Goal: Information Seeking & Learning: Learn about a topic

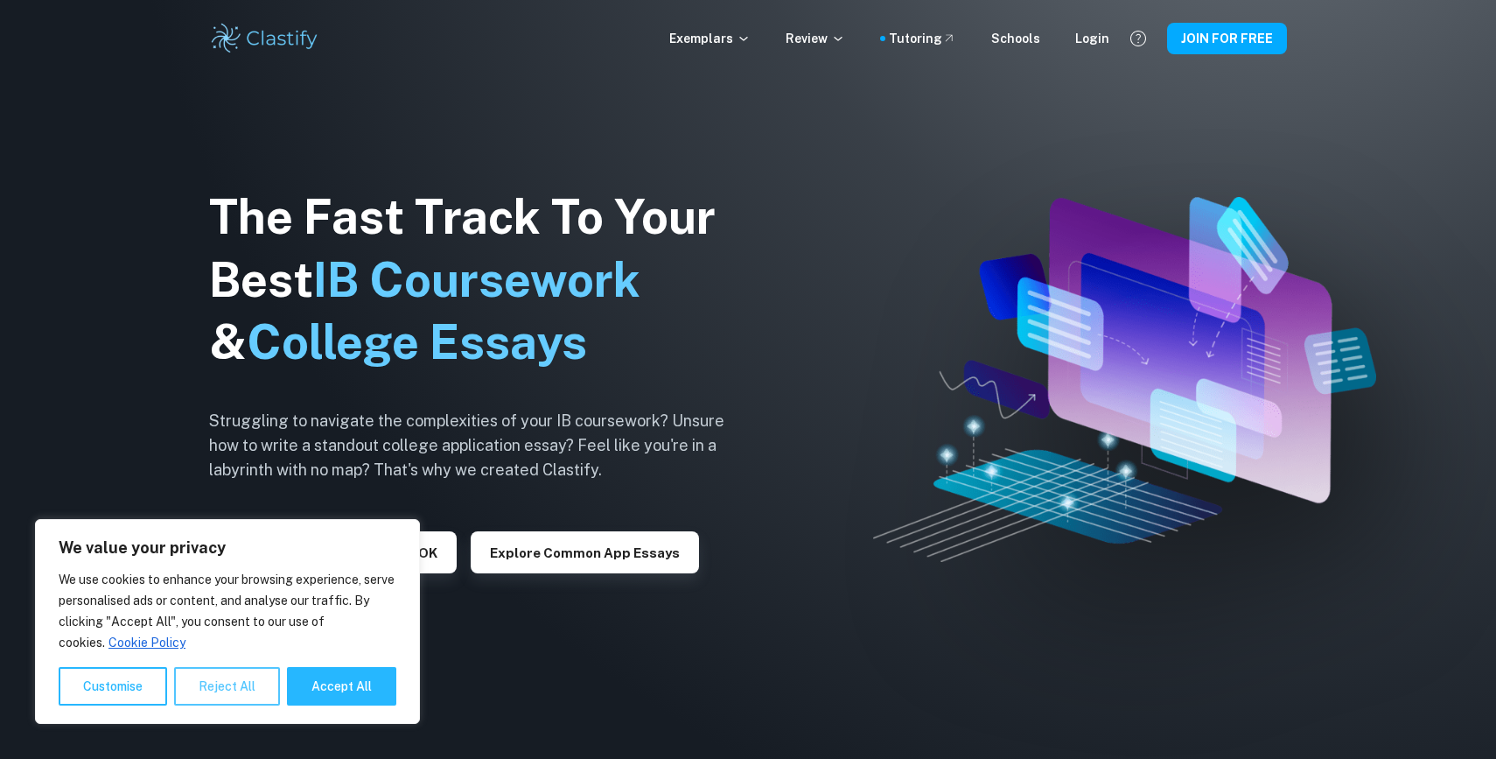
click at [268, 682] on button "Reject All" at bounding box center [227, 686] width 106 height 38
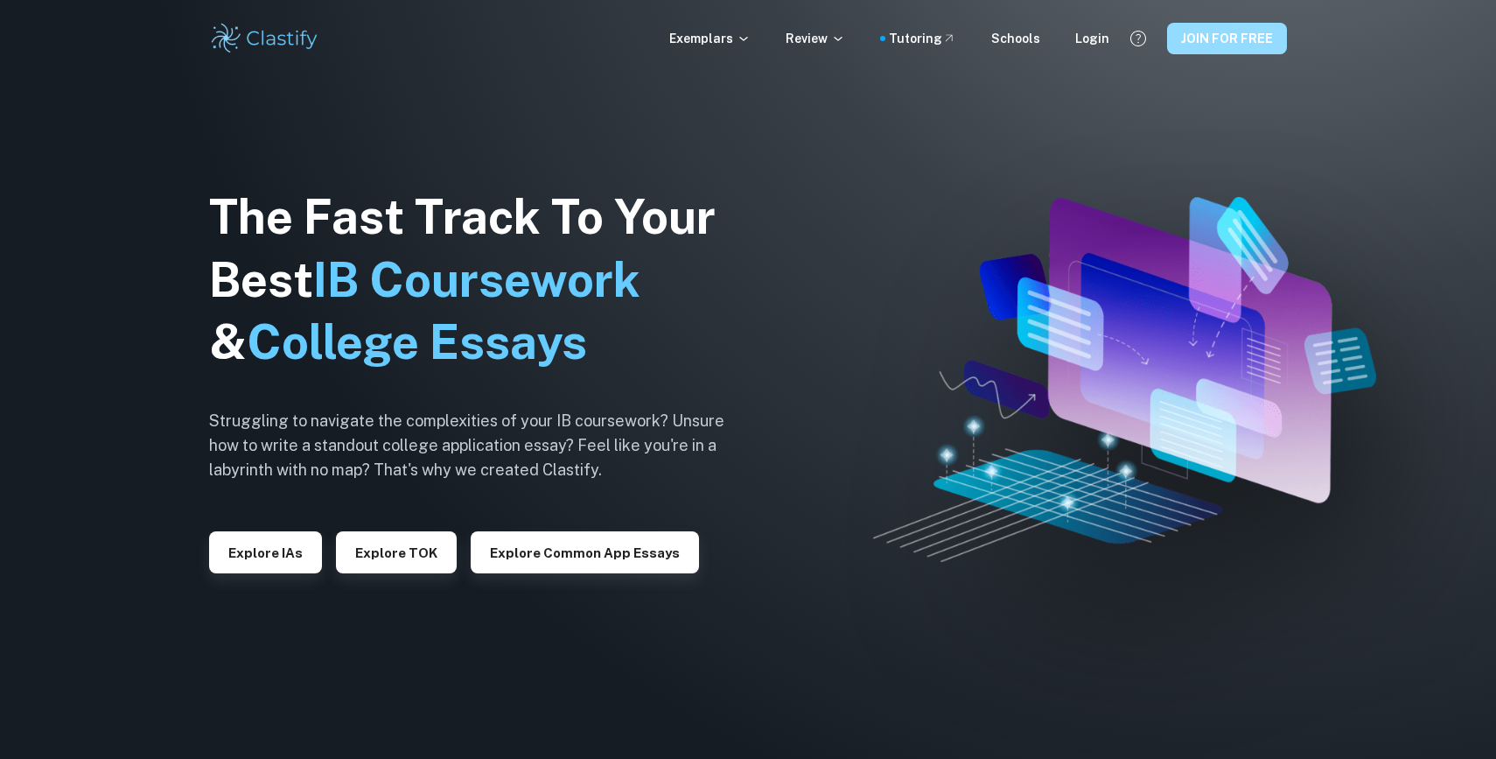
click at [1207, 35] on button "JOIN FOR FREE" at bounding box center [1227, 38] width 120 height 31
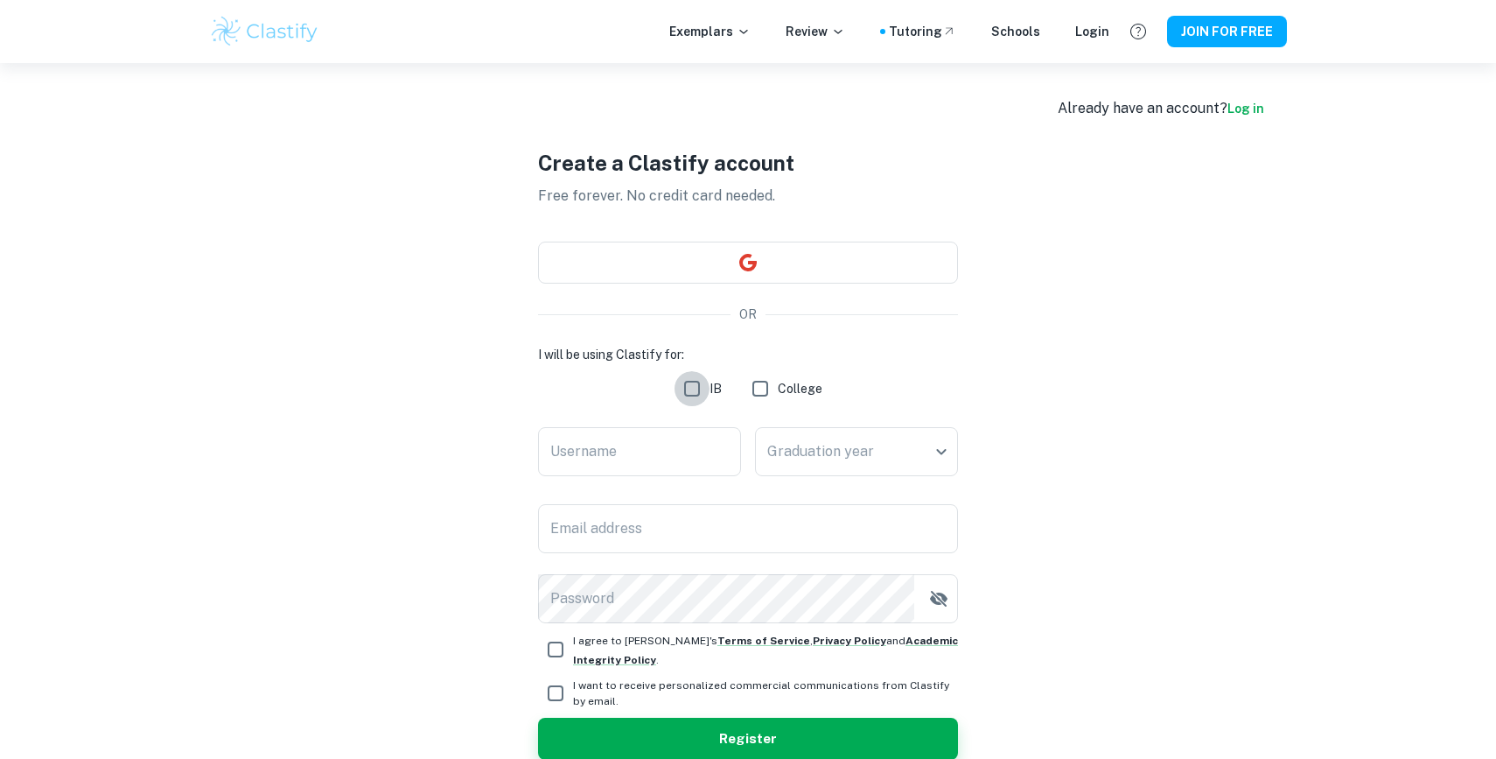
click at [689, 385] on input "IB" at bounding box center [692, 388] width 35 height 35
checkbox input "true"
click at [659, 444] on input "Username" at bounding box center [639, 451] width 203 height 49
type input "jvc"
click at [846, 472] on body "We value your privacy We use cookies to enhance your browsing experience, serve…" at bounding box center [748, 442] width 1496 height 759
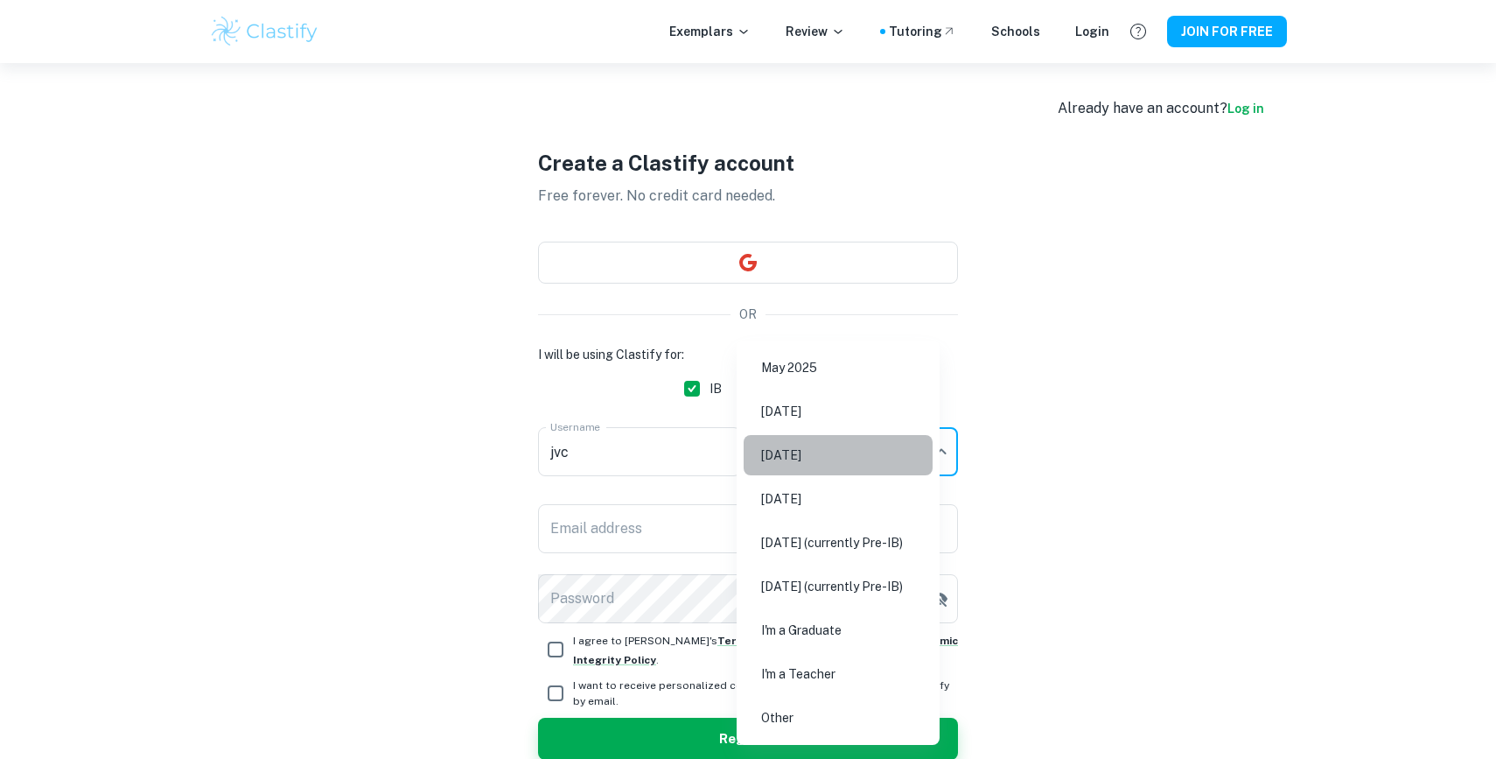
click at [847, 464] on li "May 2026" at bounding box center [838, 455] width 189 height 40
type input "M26"
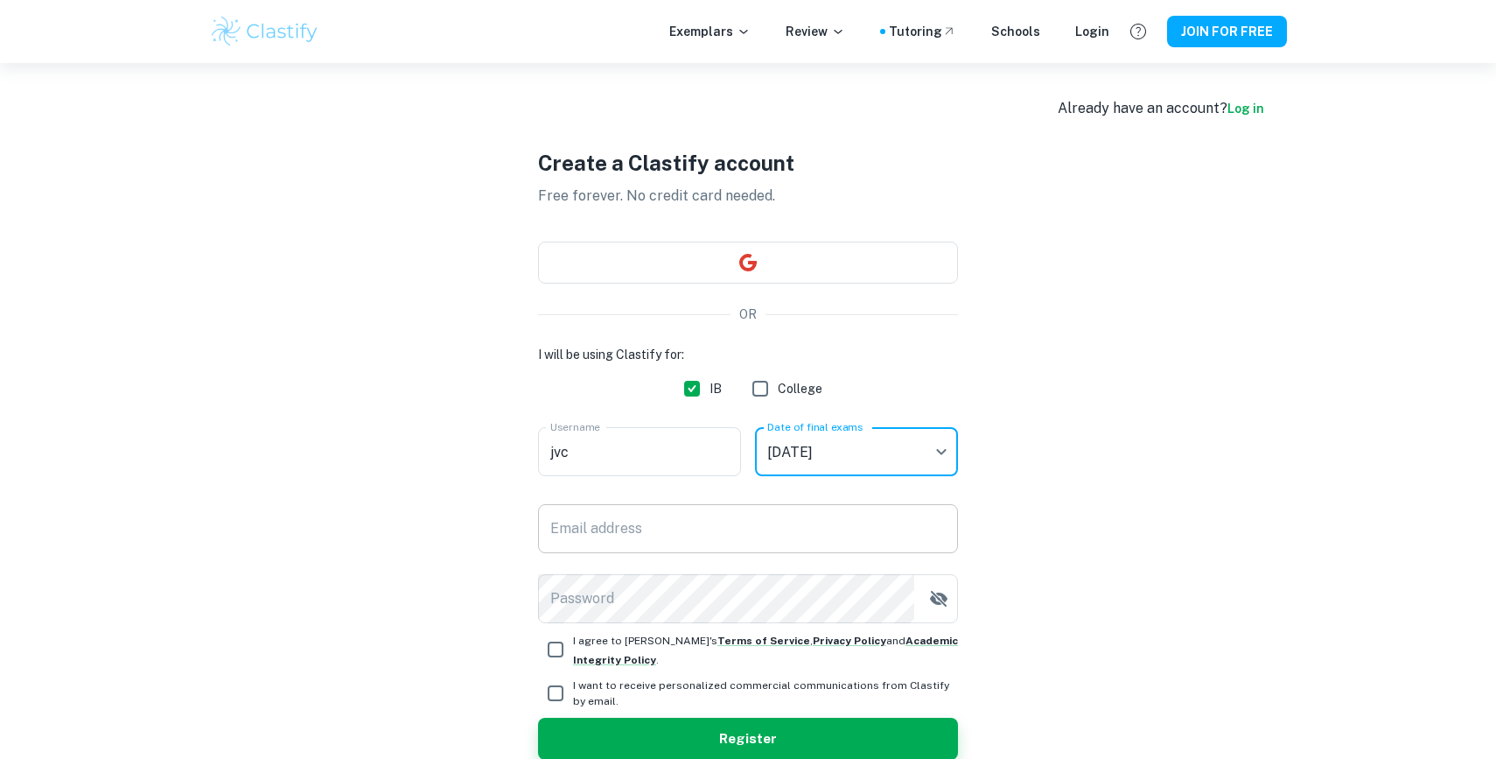
click at [741, 514] on input "Email address" at bounding box center [748, 528] width 420 height 49
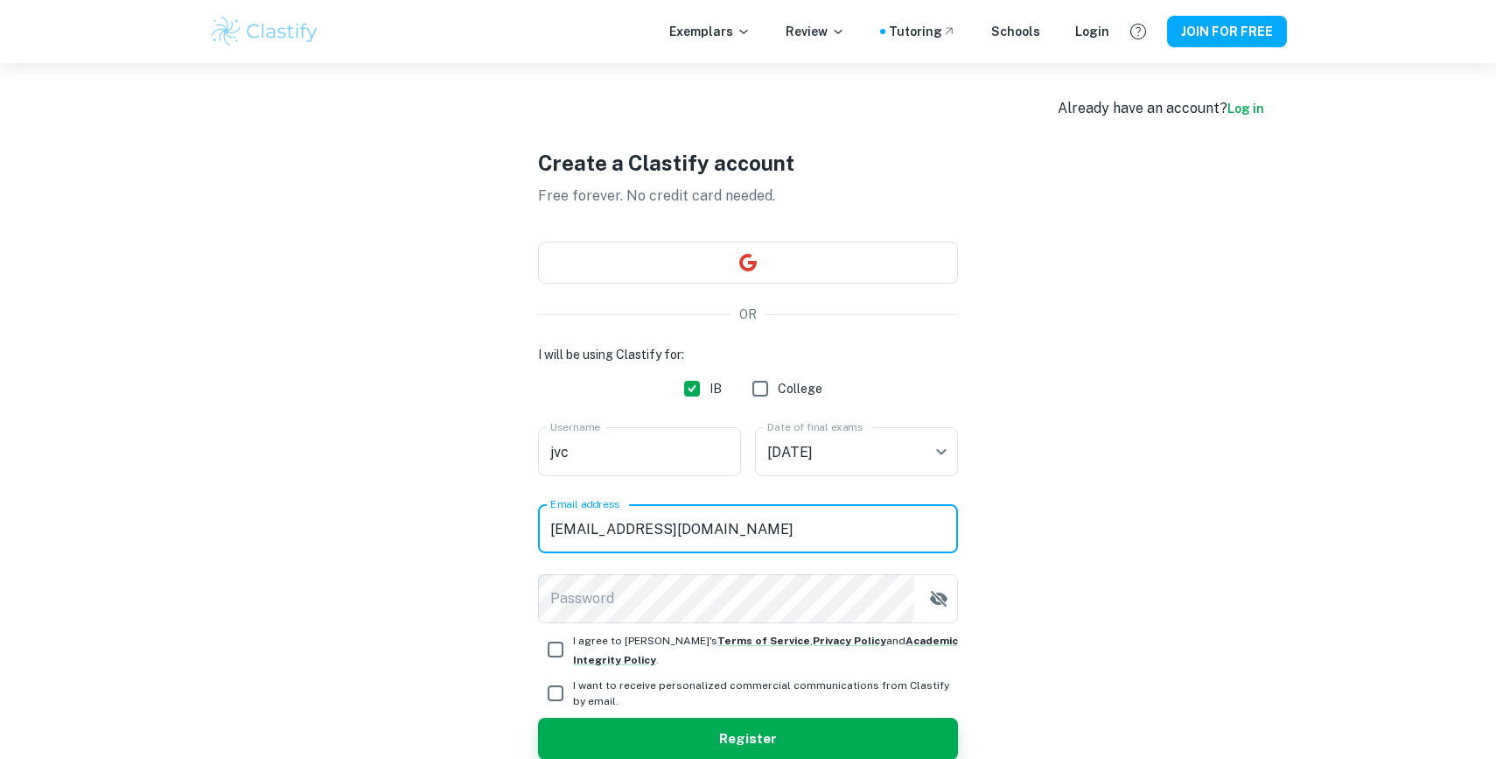
type input "[EMAIL_ADDRESS][DOMAIN_NAME]"
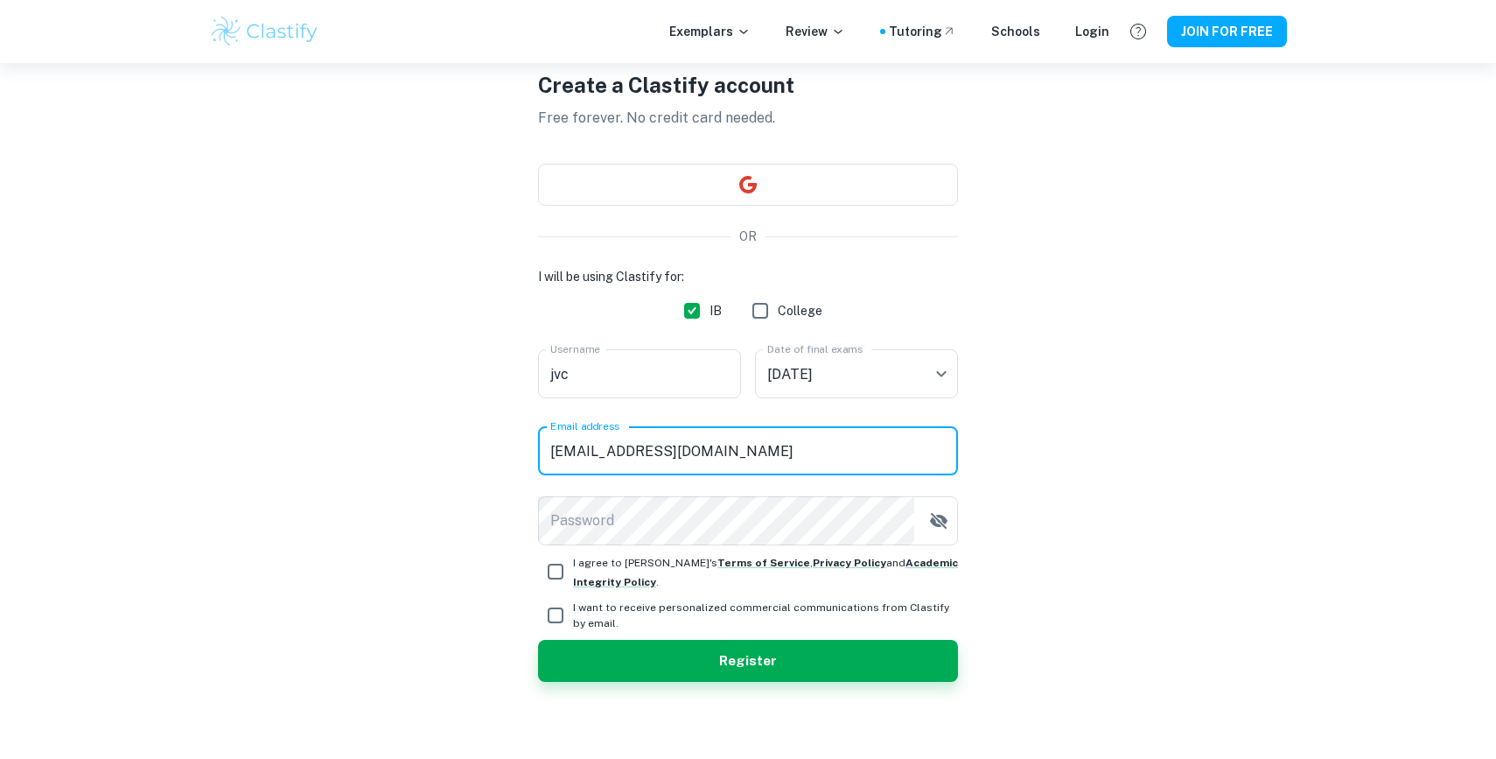
scroll to position [85, 0]
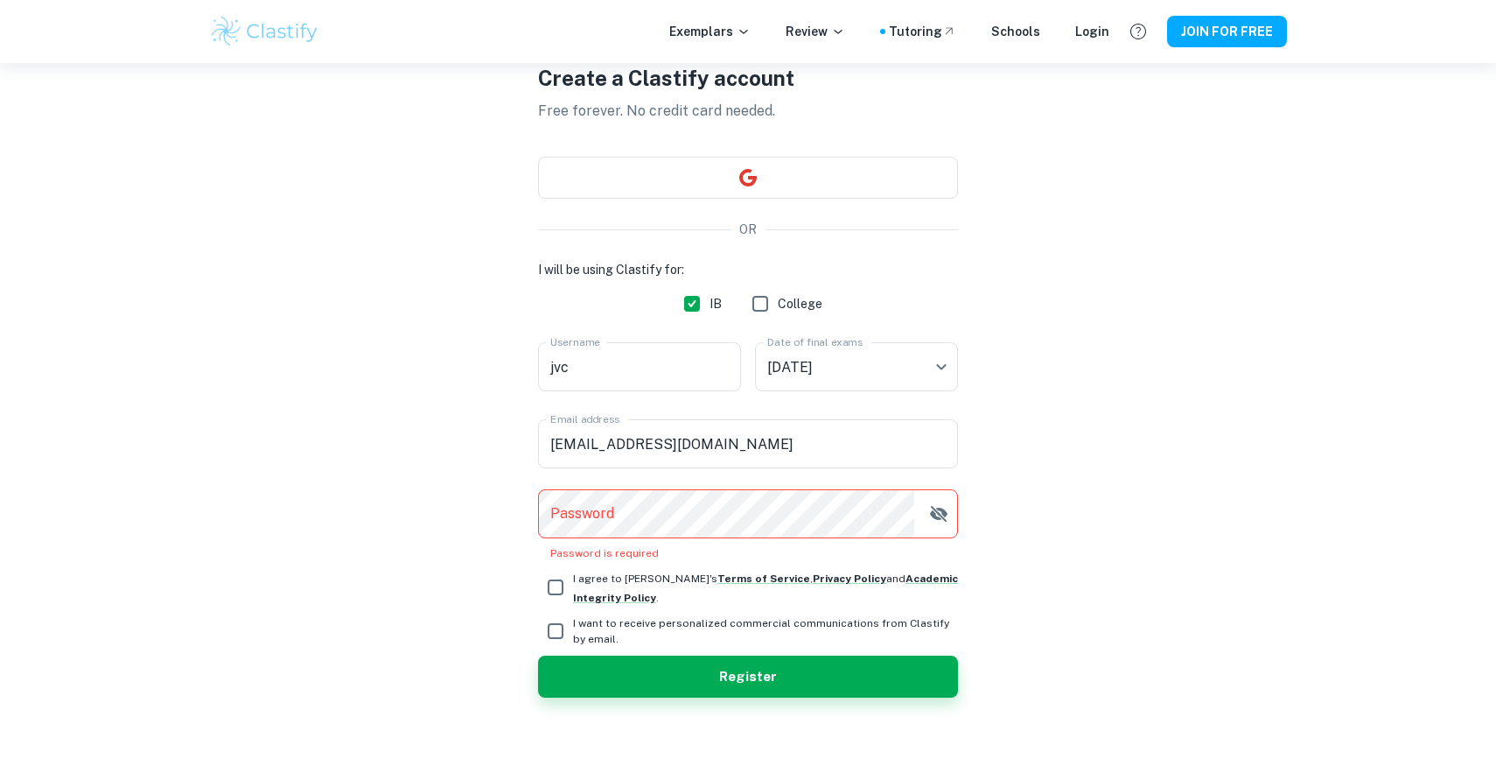
click at [1074, 555] on div "Create a Clastify account Free forever. No credit card needed. OR I will be usi…" at bounding box center [748, 379] width 1078 height 803
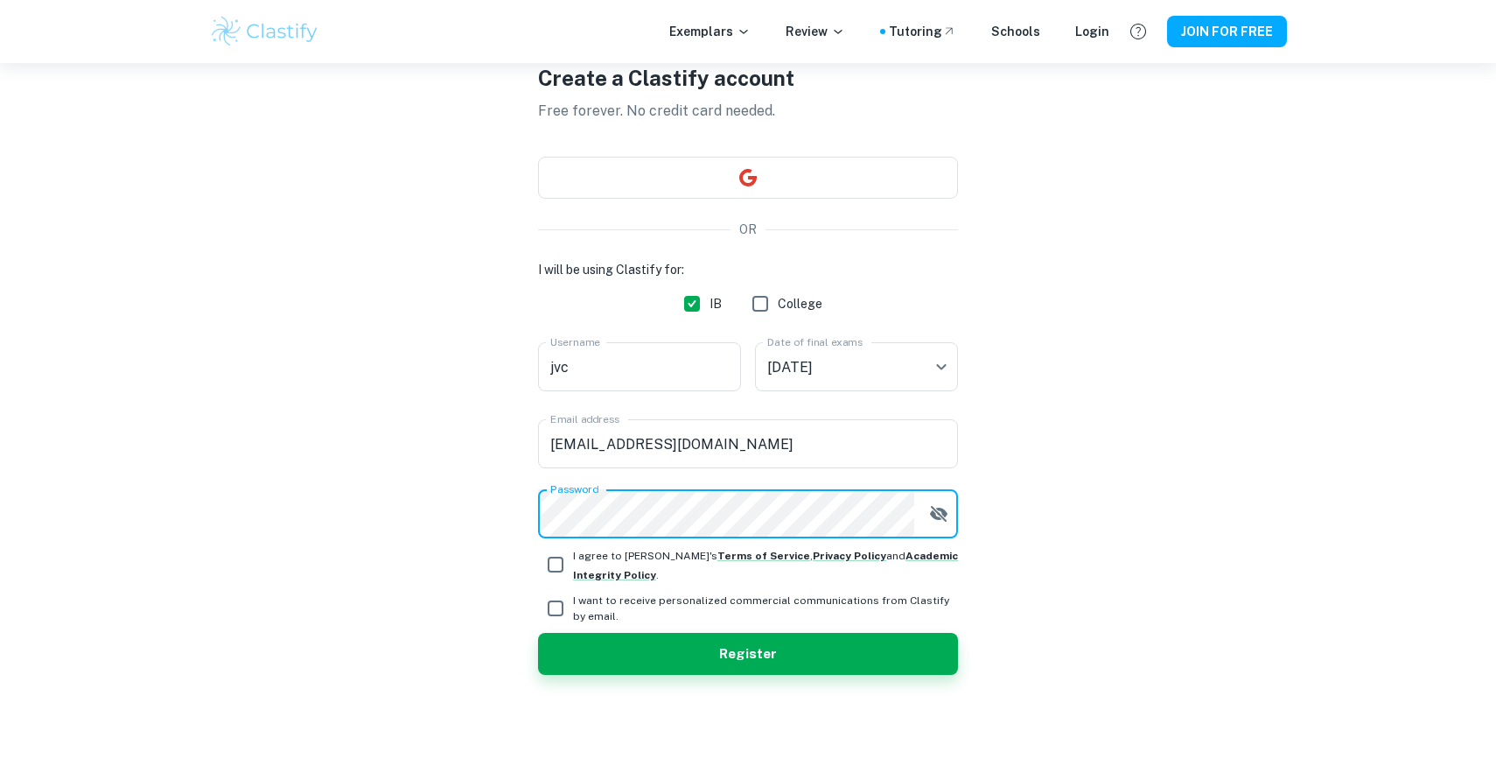
click at [549, 562] on input "I agree to Clastify's Terms of Service , Privacy Policy and Academic Integrity …" at bounding box center [555, 564] width 35 height 35
checkbox input "true"
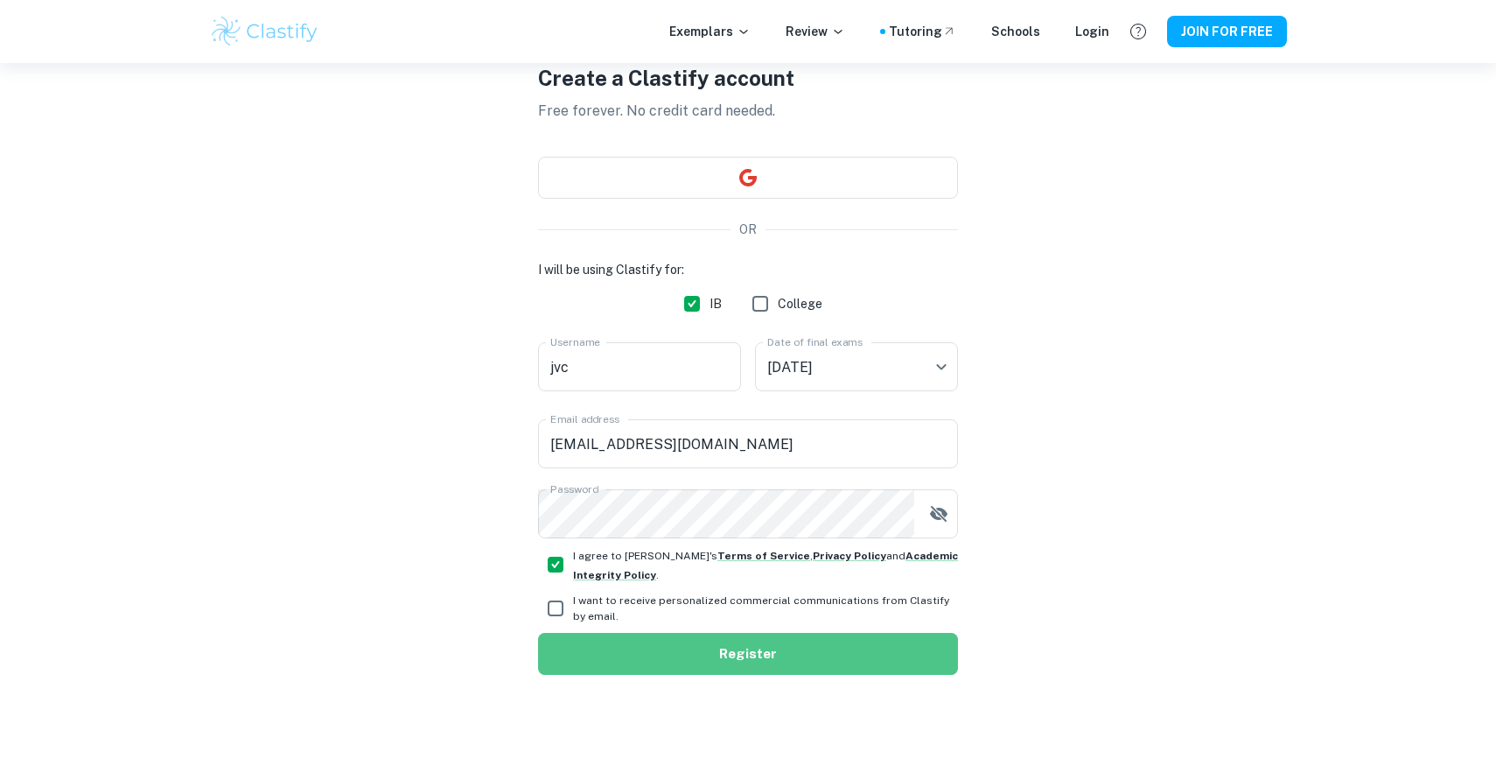
click at [648, 659] on button "Register" at bounding box center [748, 654] width 420 height 42
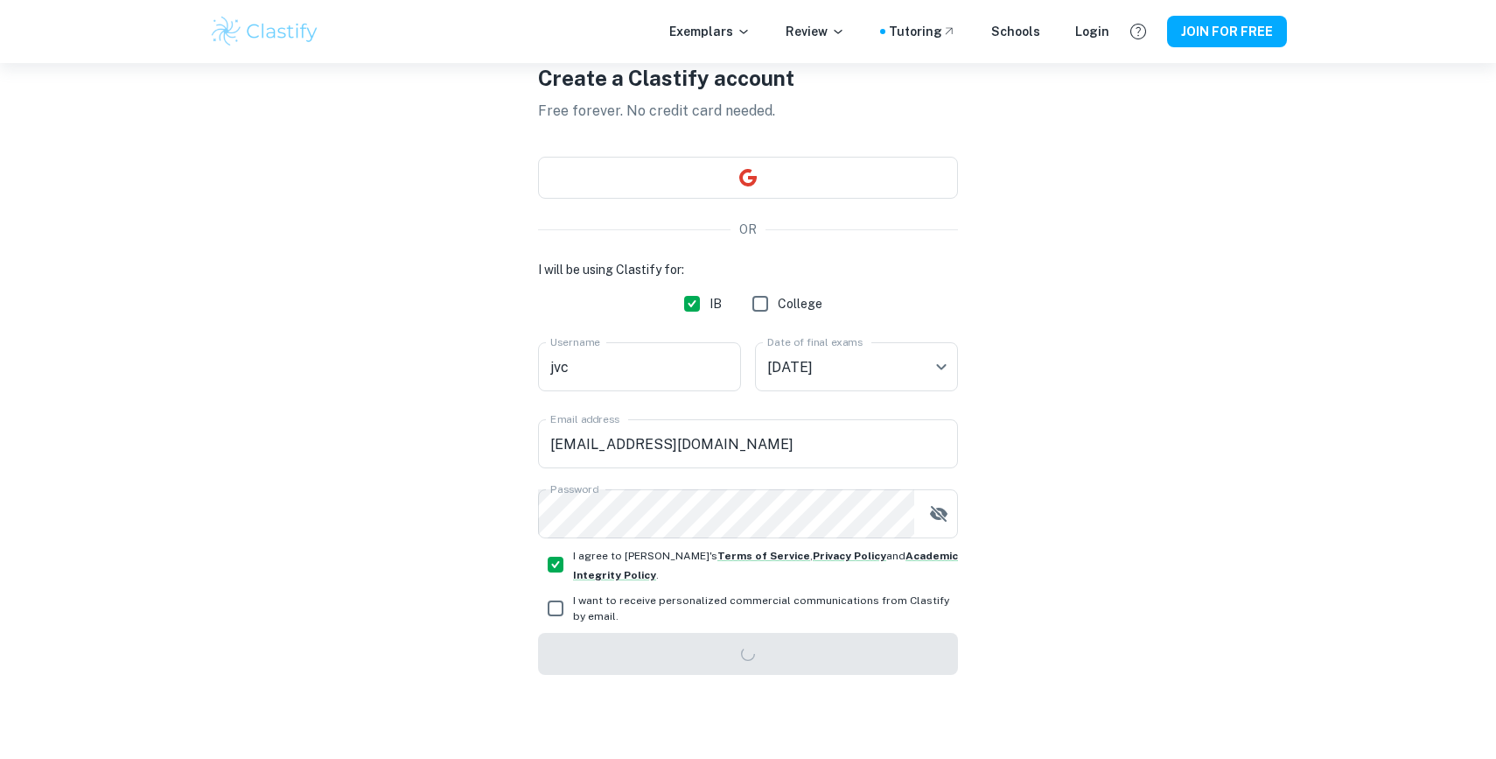
scroll to position [63, 0]
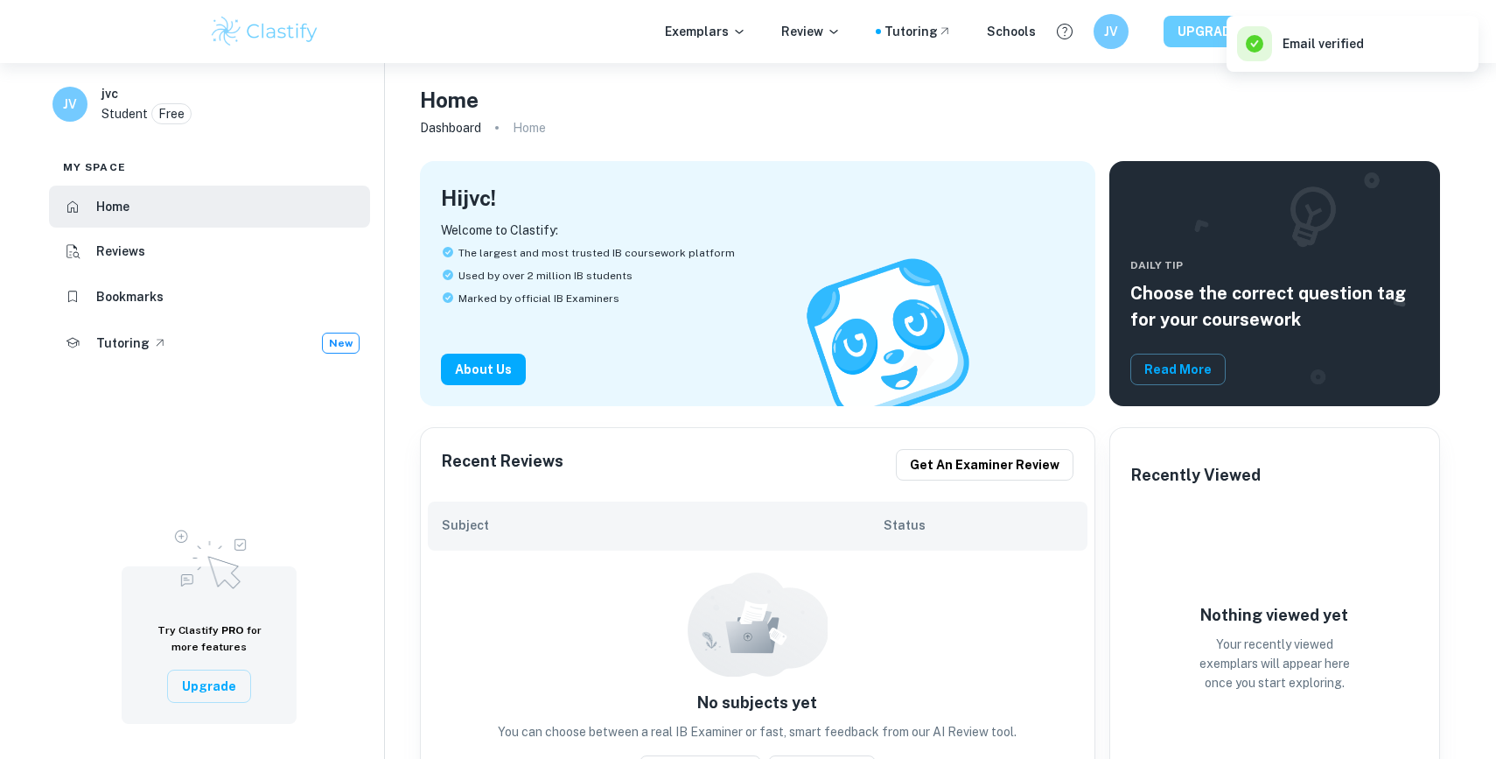
click at [1185, 38] on button "UPGRADE NOW" at bounding box center [1225, 31] width 123 height 31
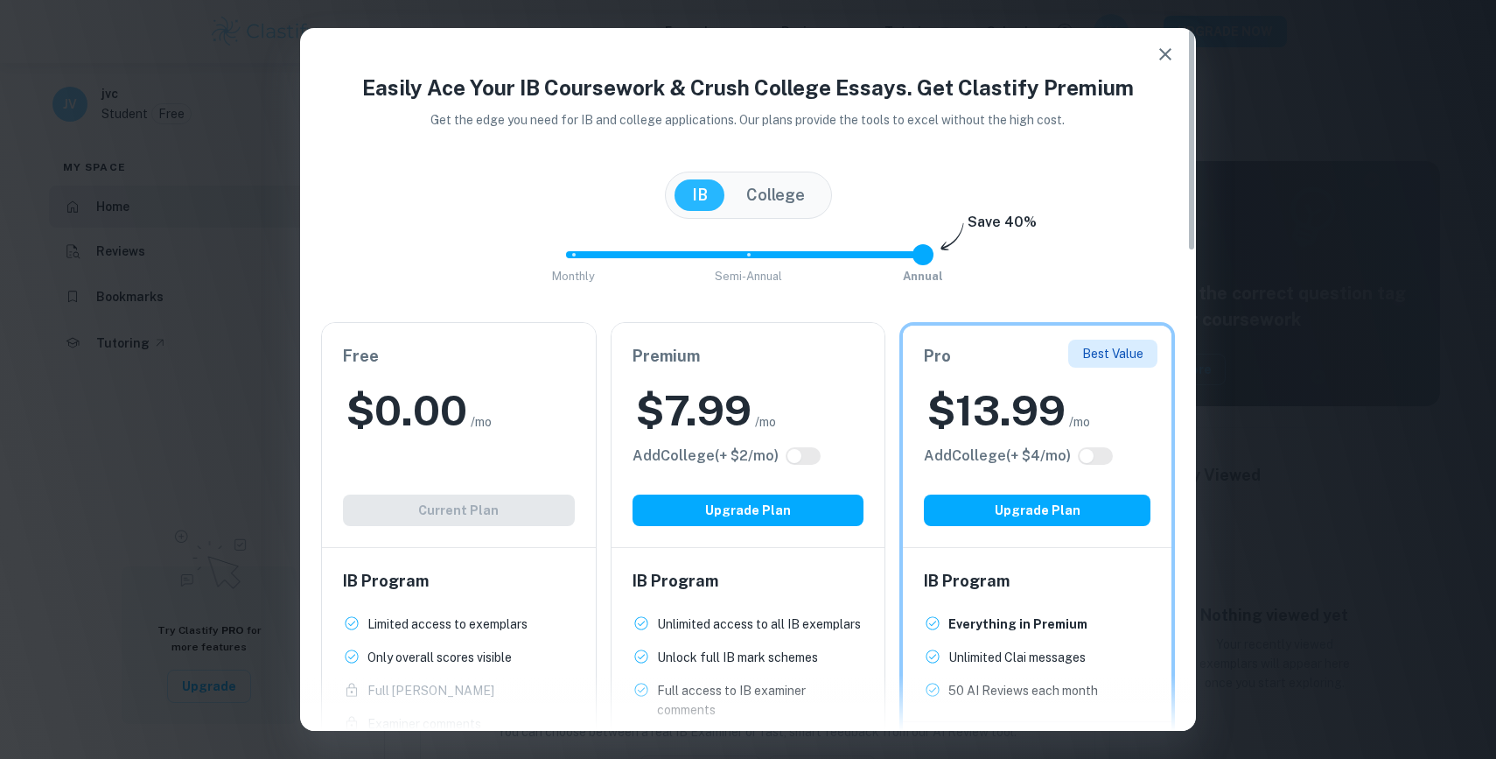
type input "0"
drag, startPoint x: 926, startPoint y: 259, endPoint x: 293, endPoint y: 298, distance: 633.8
click at [293, 298] on div "Easily Ace Your IB Coursework & Crush College Essays. Get Clastify Premium Get …" at bounding box center [748, 379] width 1496 height 759
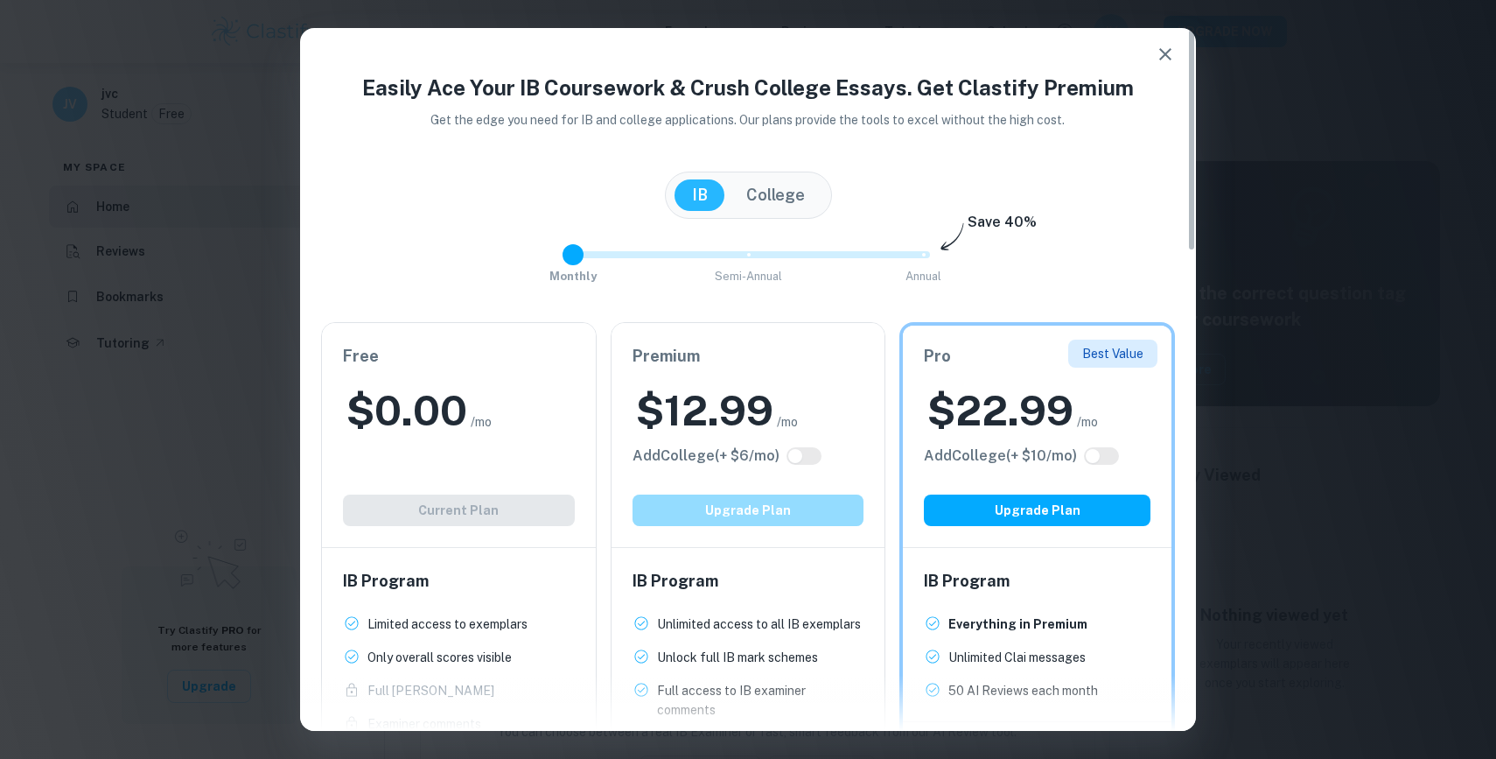
click at [773, 516] on button "Upgrade Plan" at bounding box center [749, 509] width 232 height 31
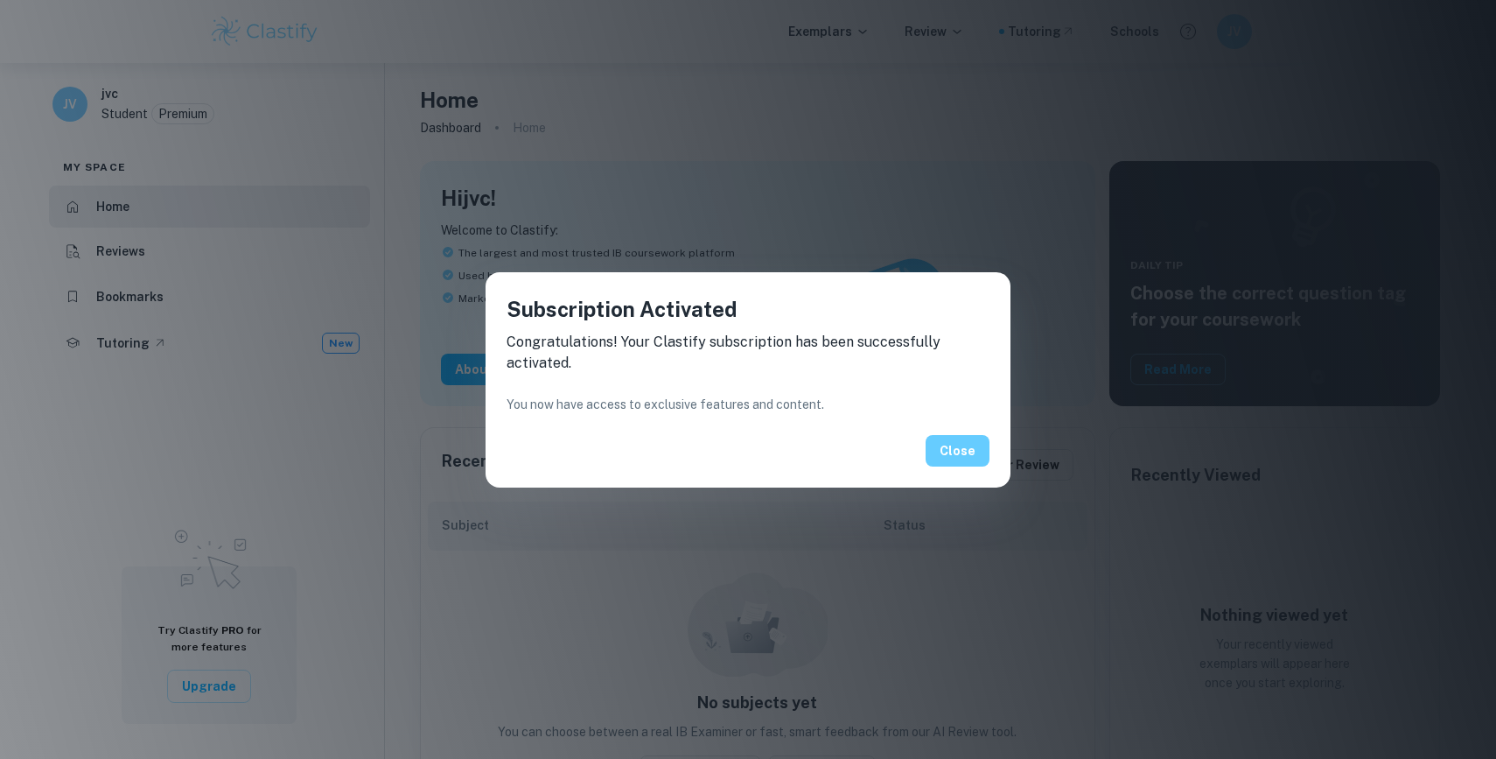
click at [947, 458] on button "Close" at bounding box center [958, 450] width 64 height 31
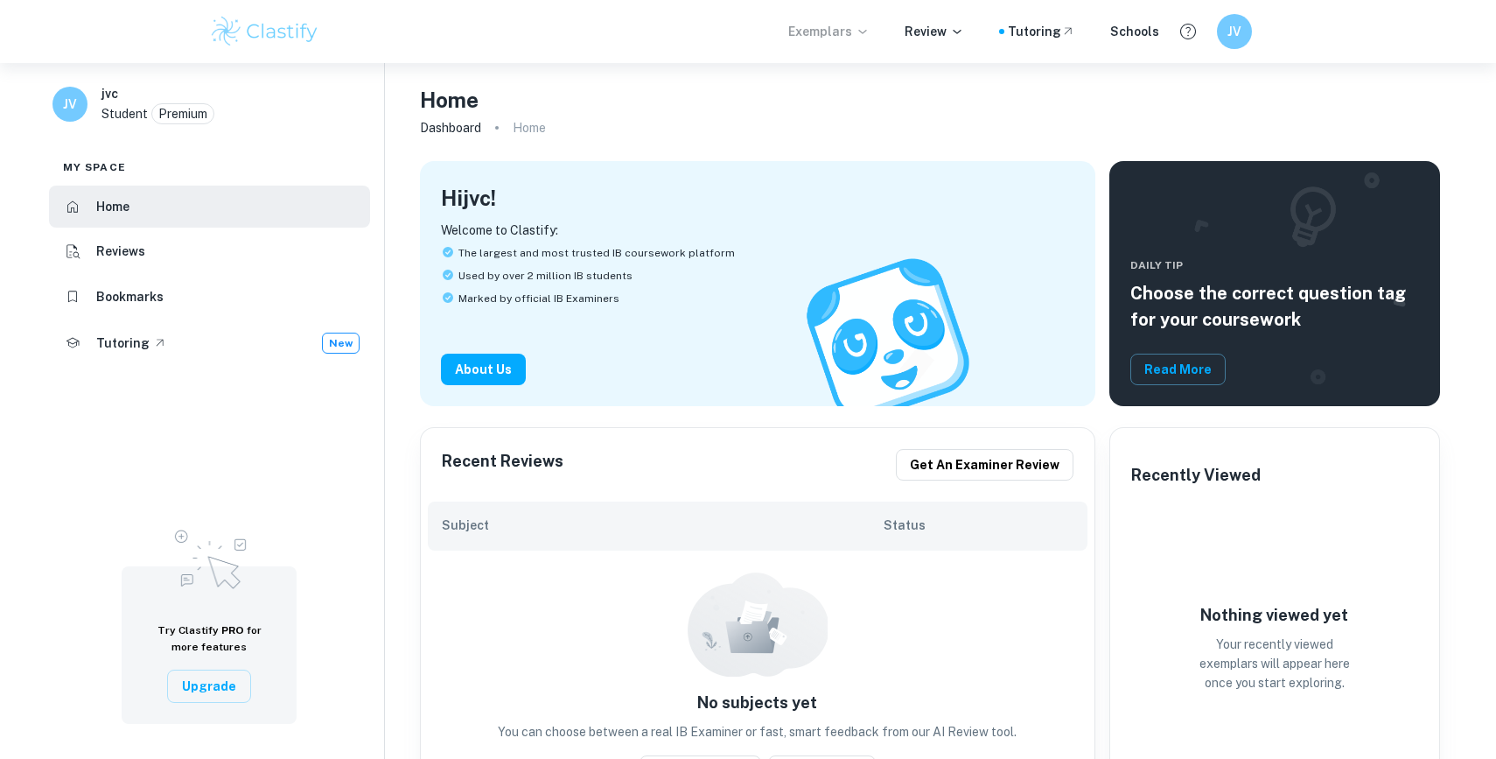
click at [863, 34] on p "Exemplars" at bounding box center [828, 31] width 81 height 19
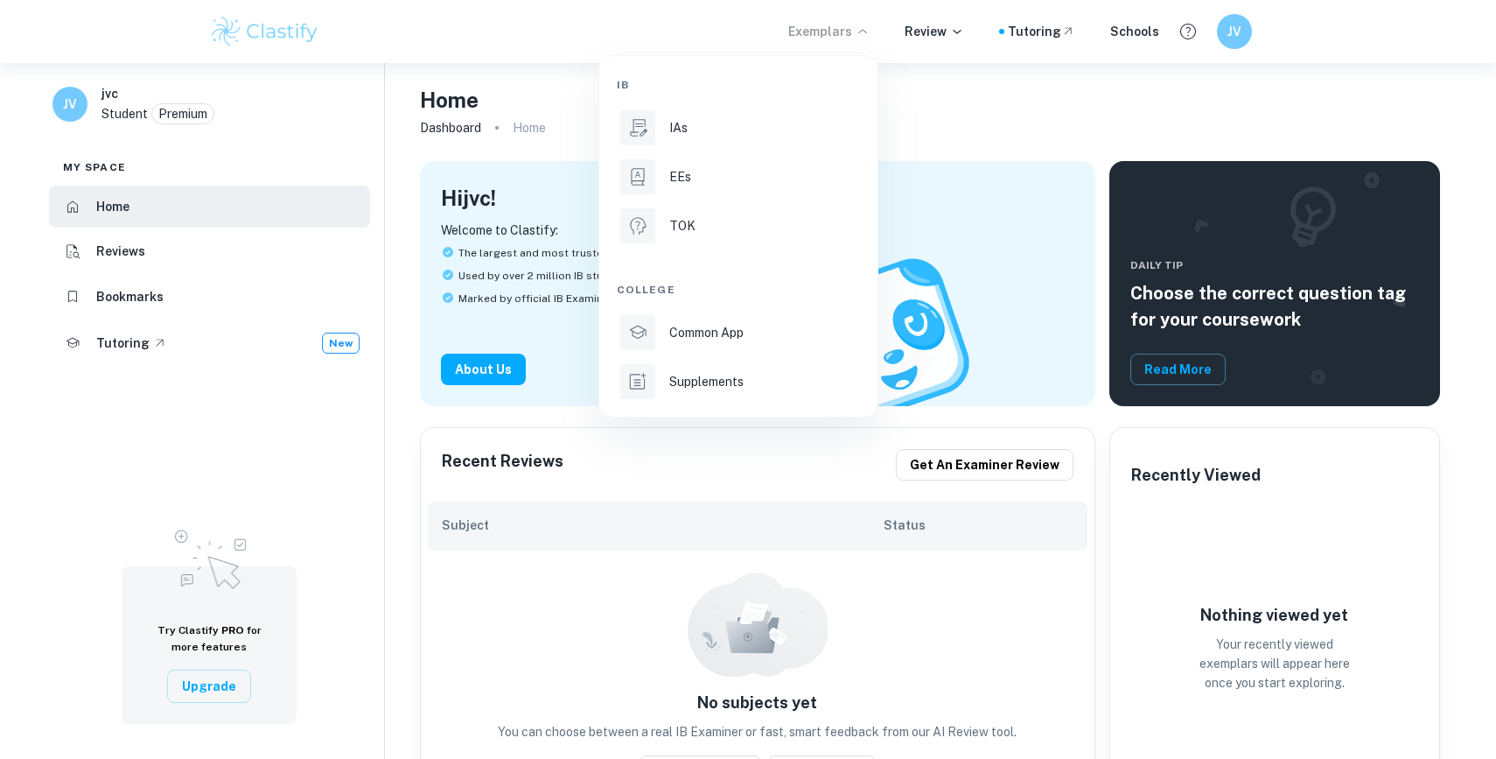
click at [610, 83] on ul "IB IAs EEs TOK College Common App Supplements" at bounding box center [738, 236] width 278 height 360
click at [243, 4] on div at bounding box center [748, 379] width 1496 height 759
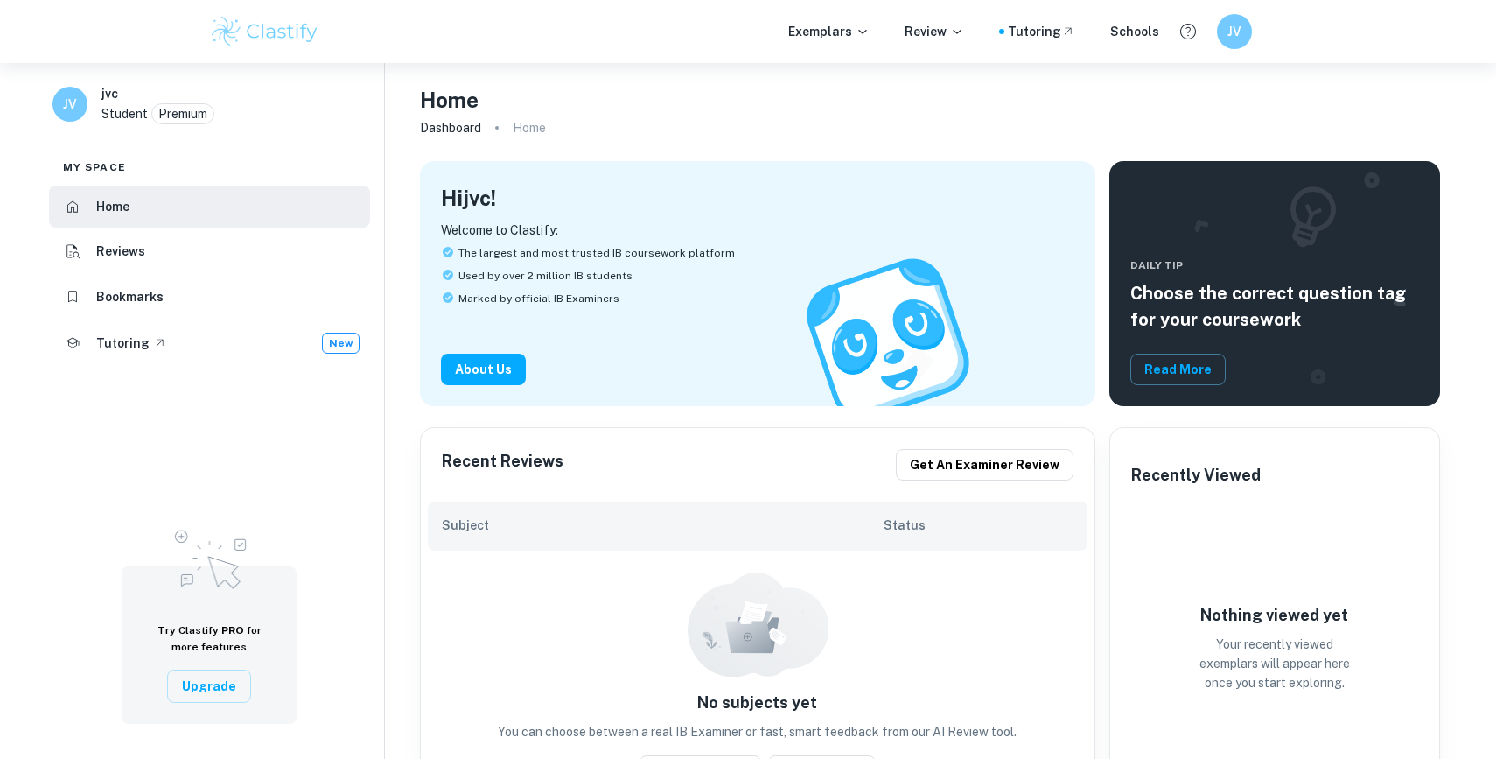
click at [252, 37] on div "IB IAs EEs TOK College Common App Supplements" at bounding box center [748, 379] width 1496 height 759
click at [261, 27] on img at bounding box center [264, 31] width 111 height 35
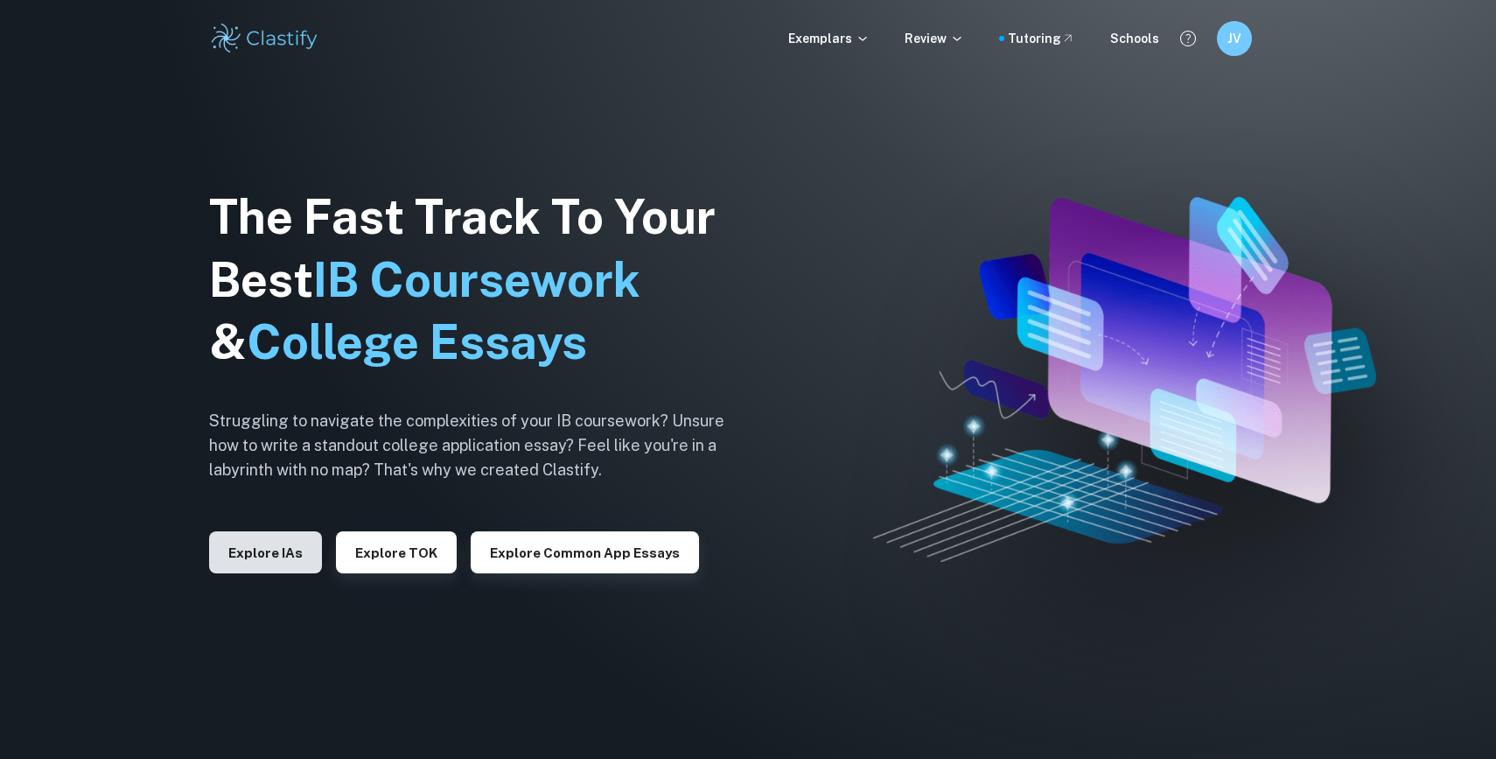
click at [289, 549] on button "Explore IAs" at bounding box center [265, 552] width 113 height 42
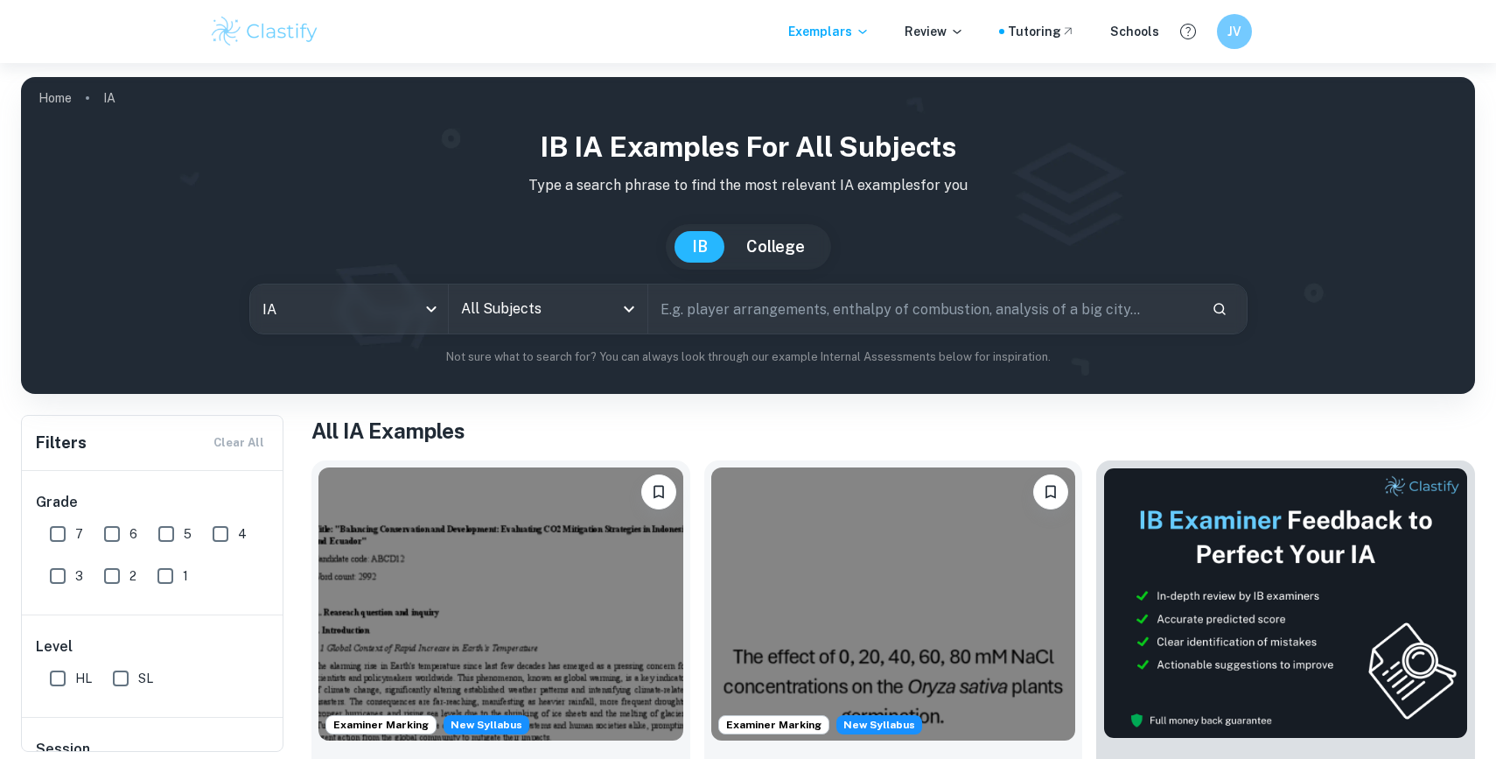
click at [556, 307] on input "All Subjects" at bounding box center [535, 308] width 157 height 33
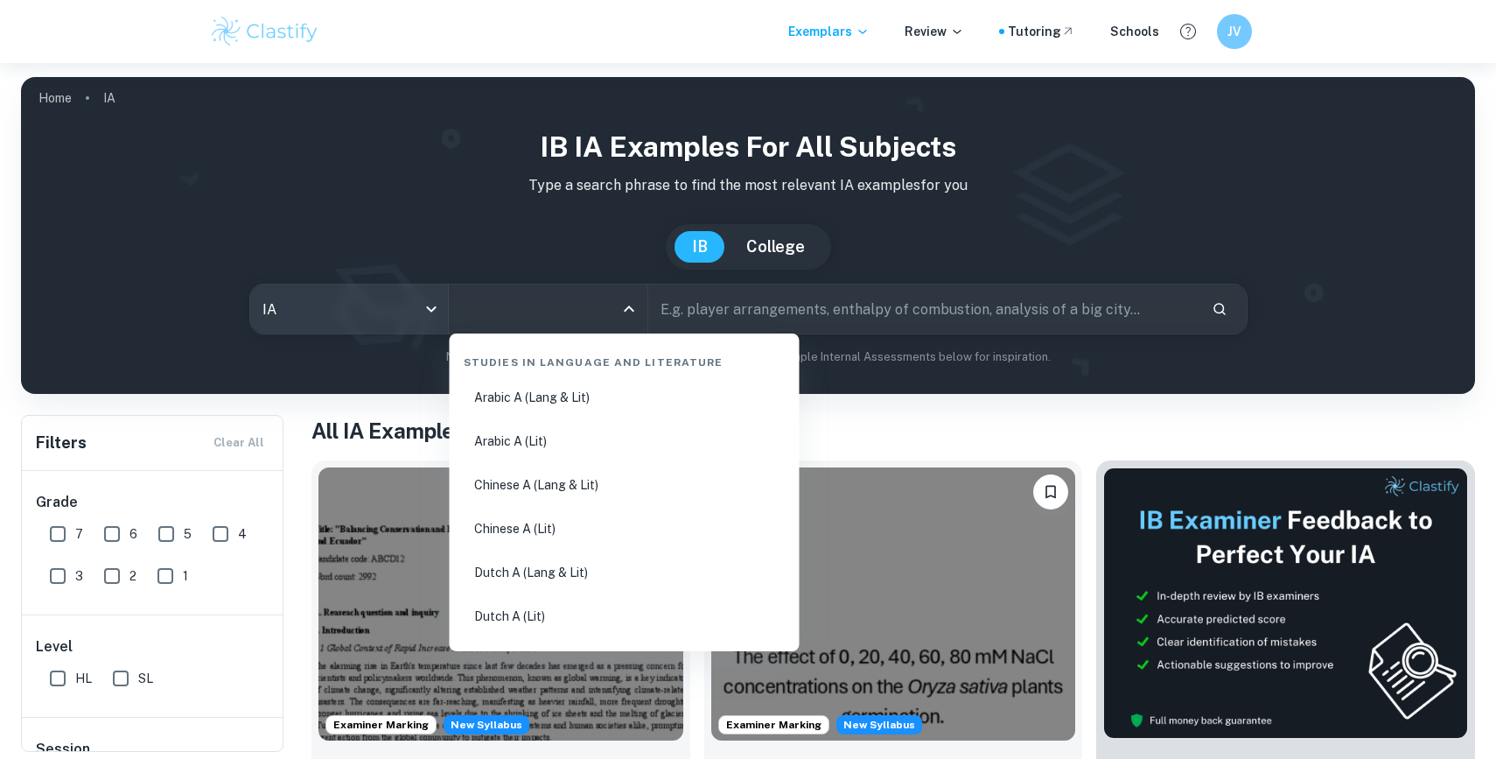
click at [378, 311] on body "We value your privacy We use cookies to enhance your browsing experience, serve…" at bounding box center [748, 442] width 1496 height 759
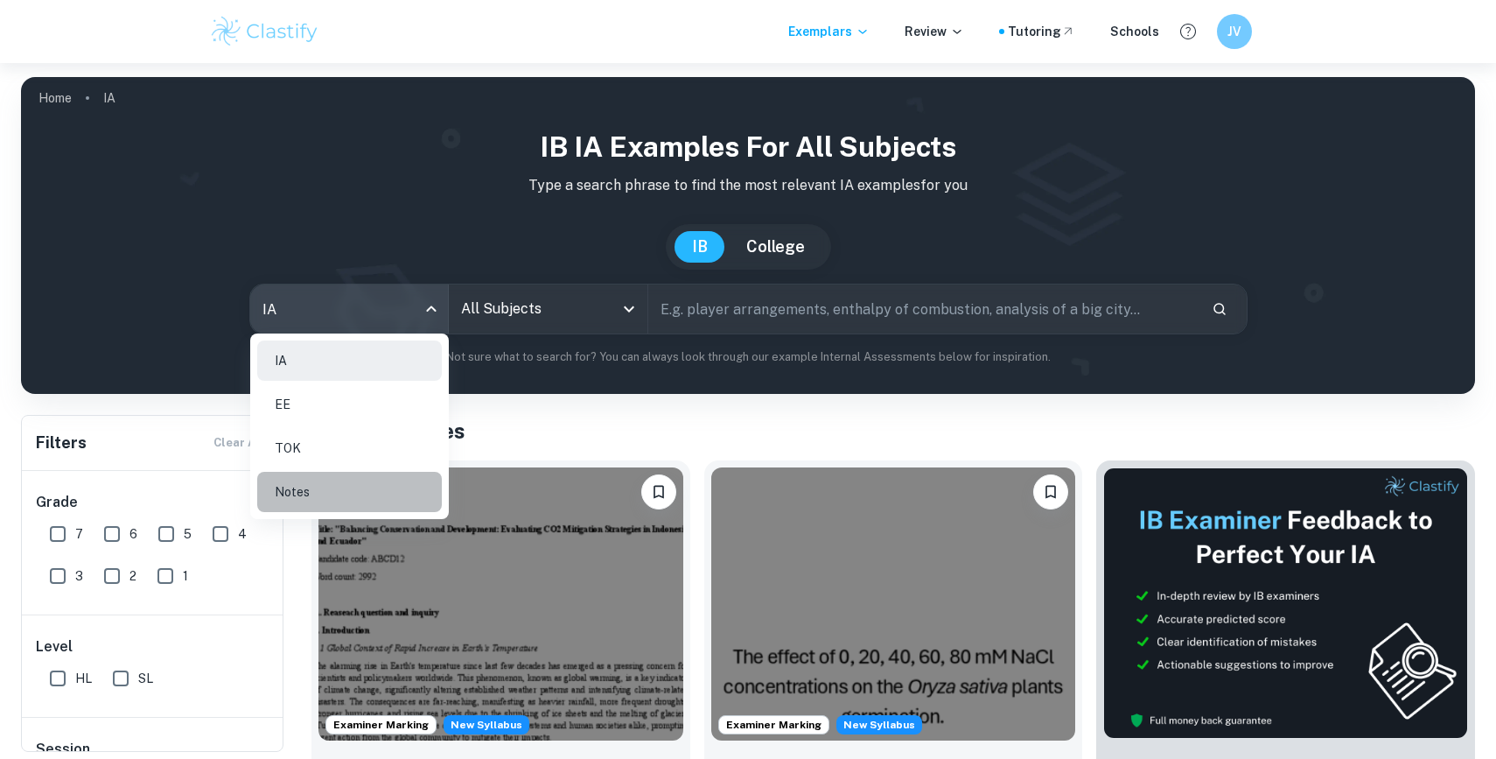
click at [353, 489] on li "Notes" at bounding box center [349, 492] width 185 height 40
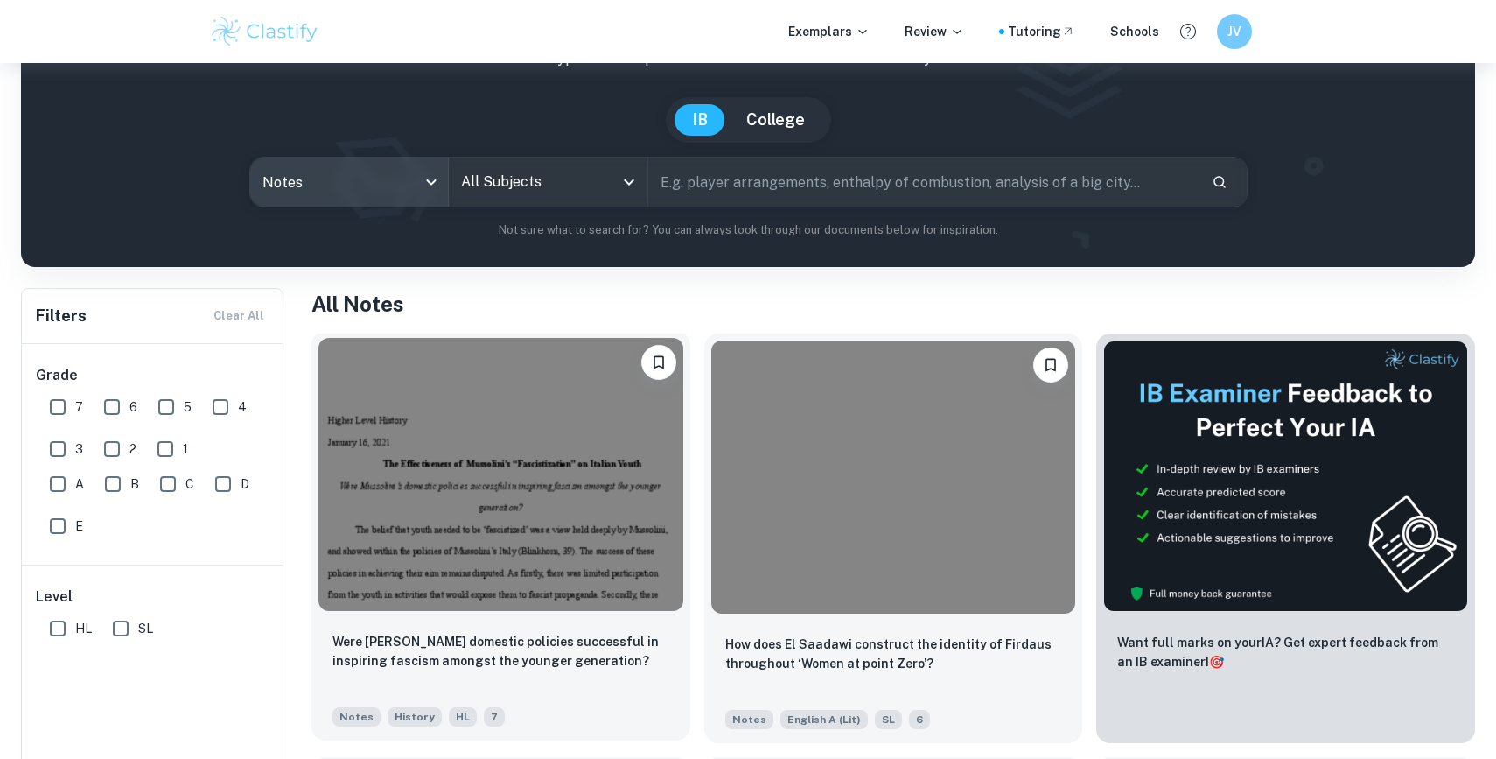
scroll to position [131, 0]
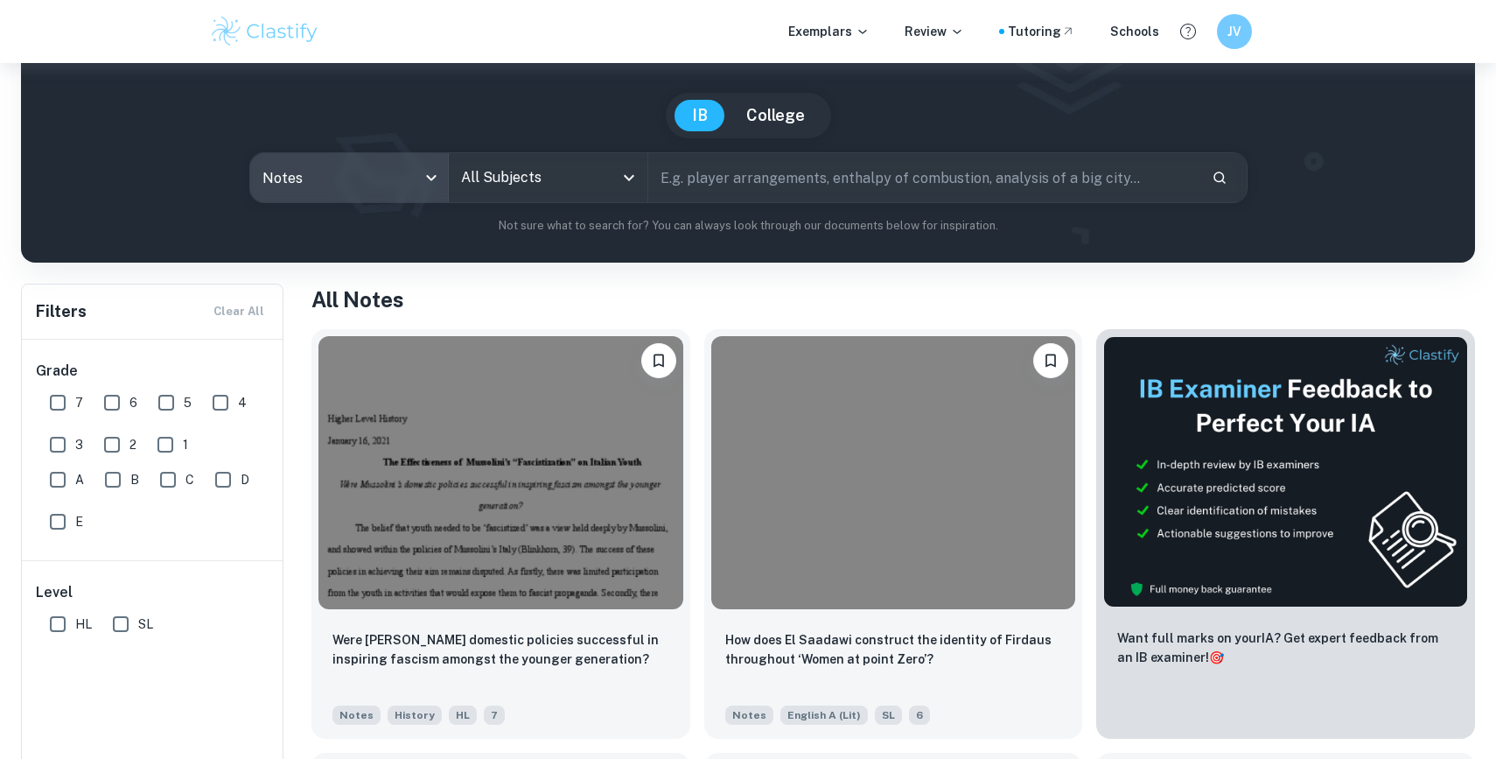
click at [420, 186] on body "We value your privacy We use cookies to enhance your browsing experience, serve…" at bounding box center [748, 311] width 1496 height 759
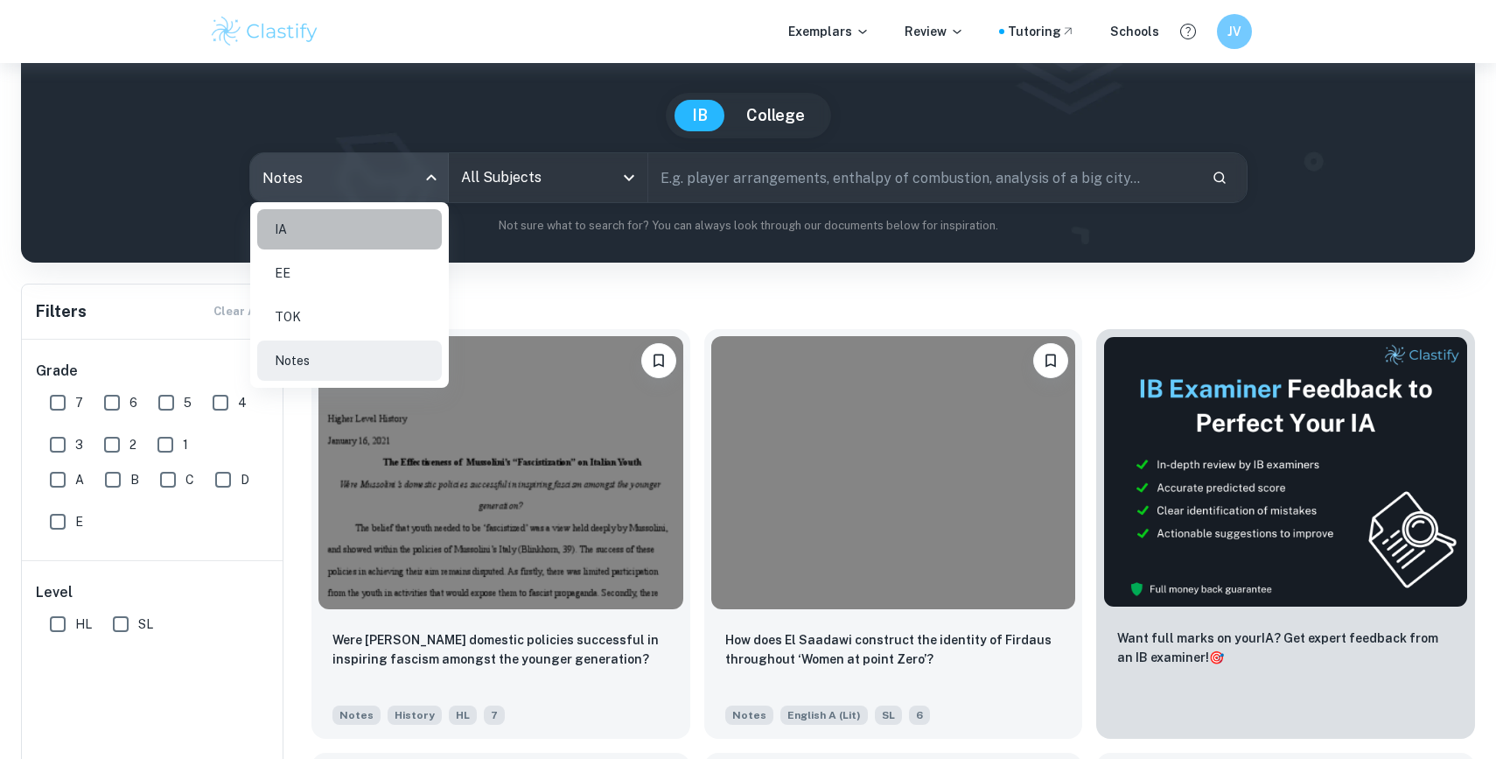
click at [396, 226] on li "IA" at bounding box center [349, 229] width 185 height 40
type input "ia"
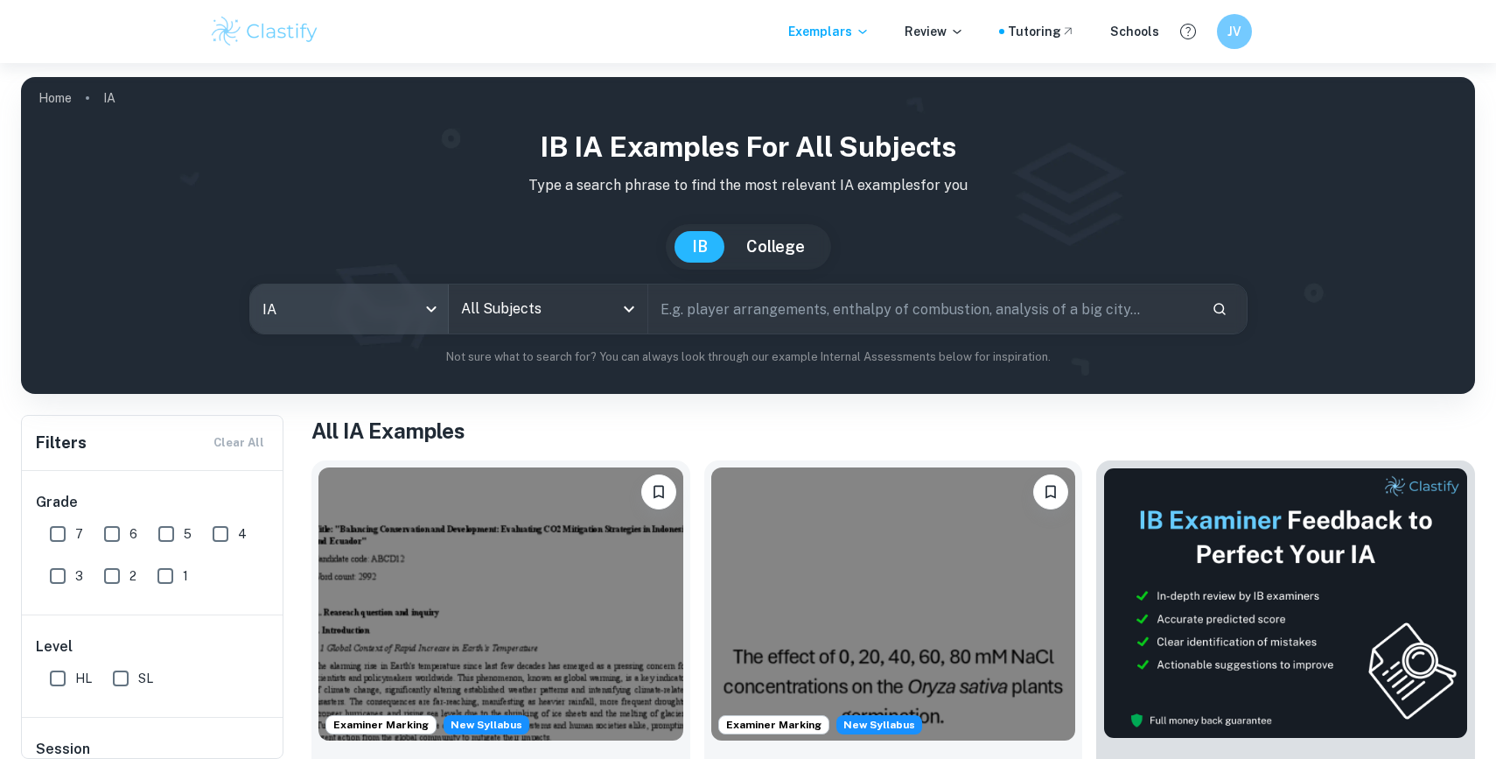
scroll to position [16, 0]
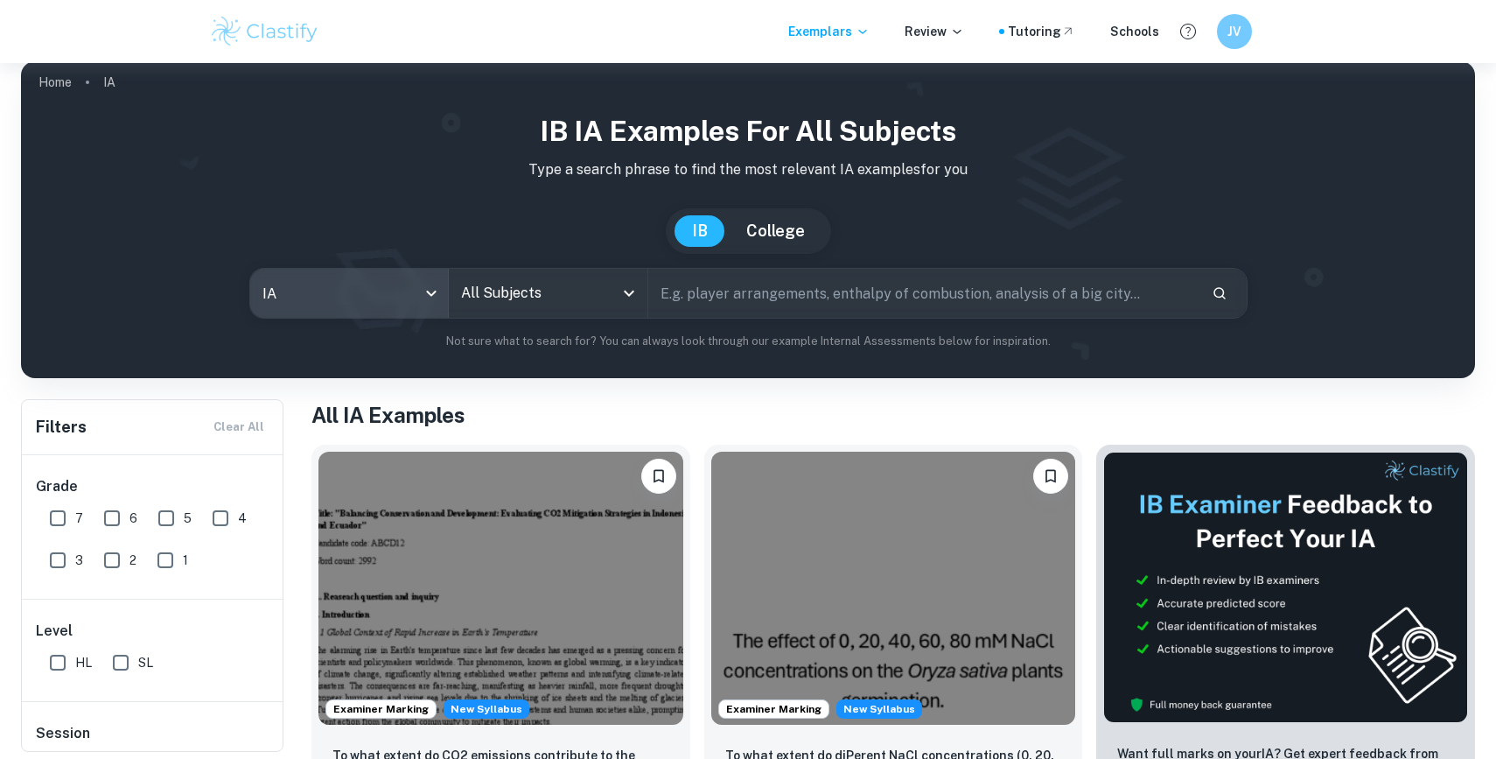
click at [550, 305] on input "All Subjects" at bounding box center [535, 292] width 157 height 33
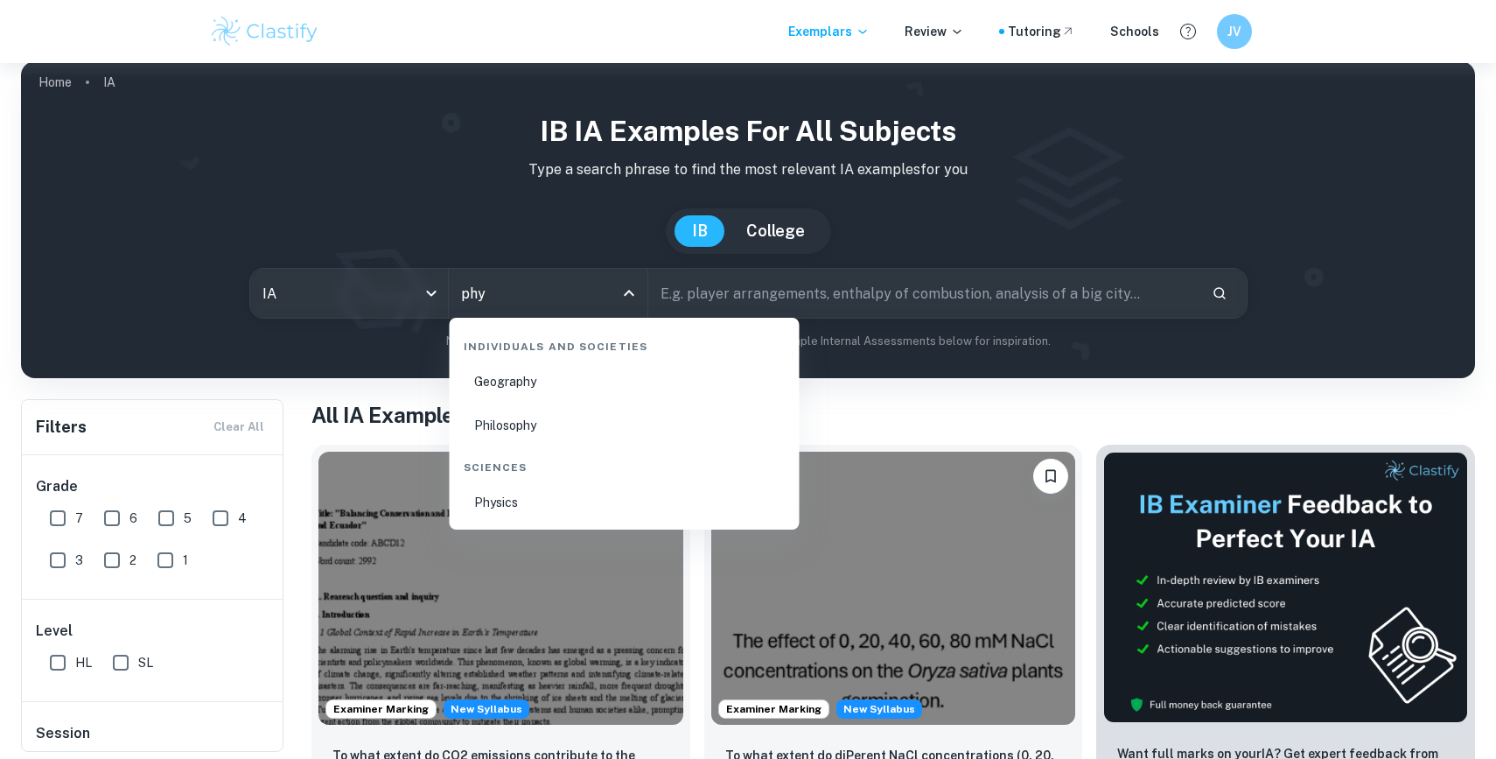
click at [566, 501] on li "Physics" at bounding box center [625, 502] width 336 height 40
type input "Physics"
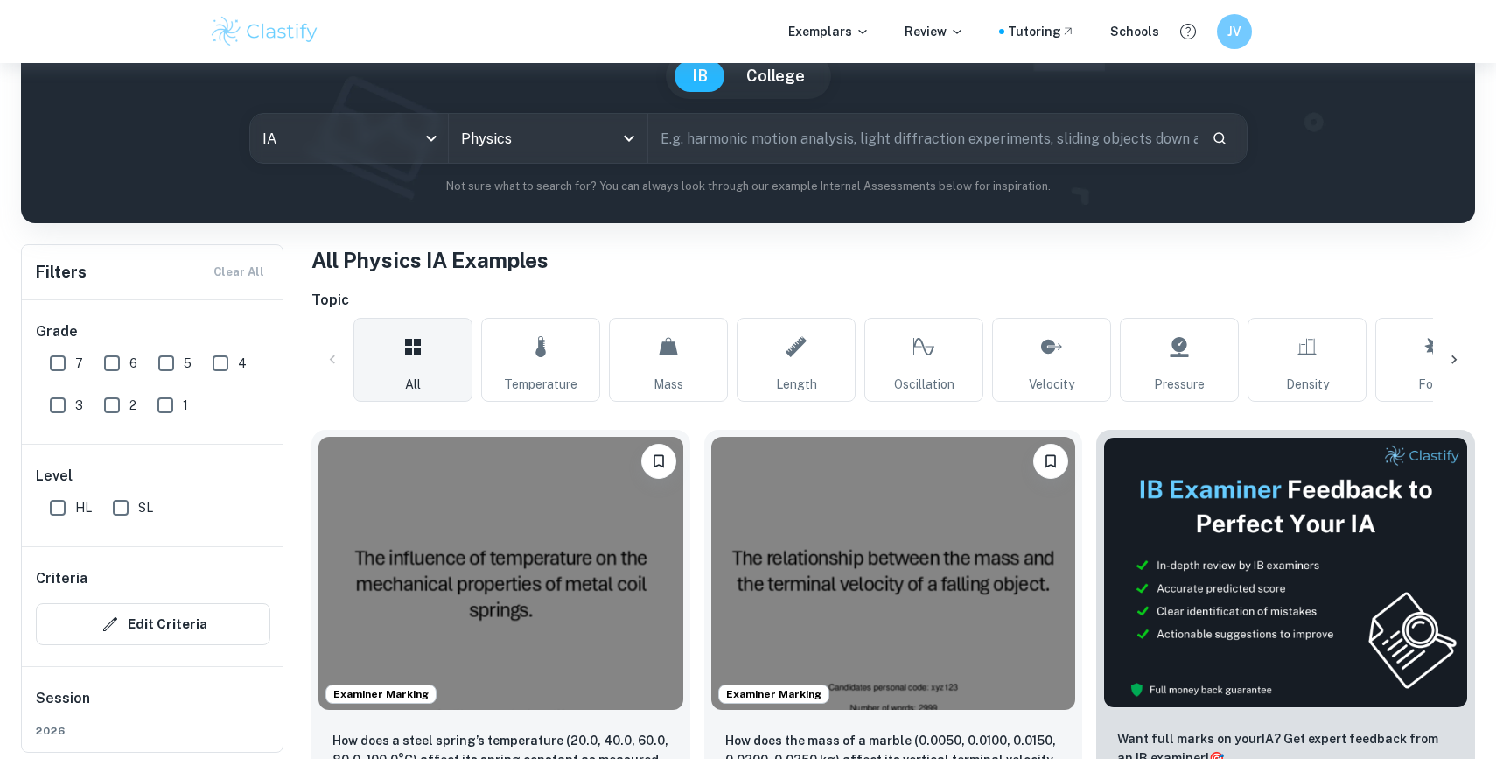
scroll to position [173, 0]
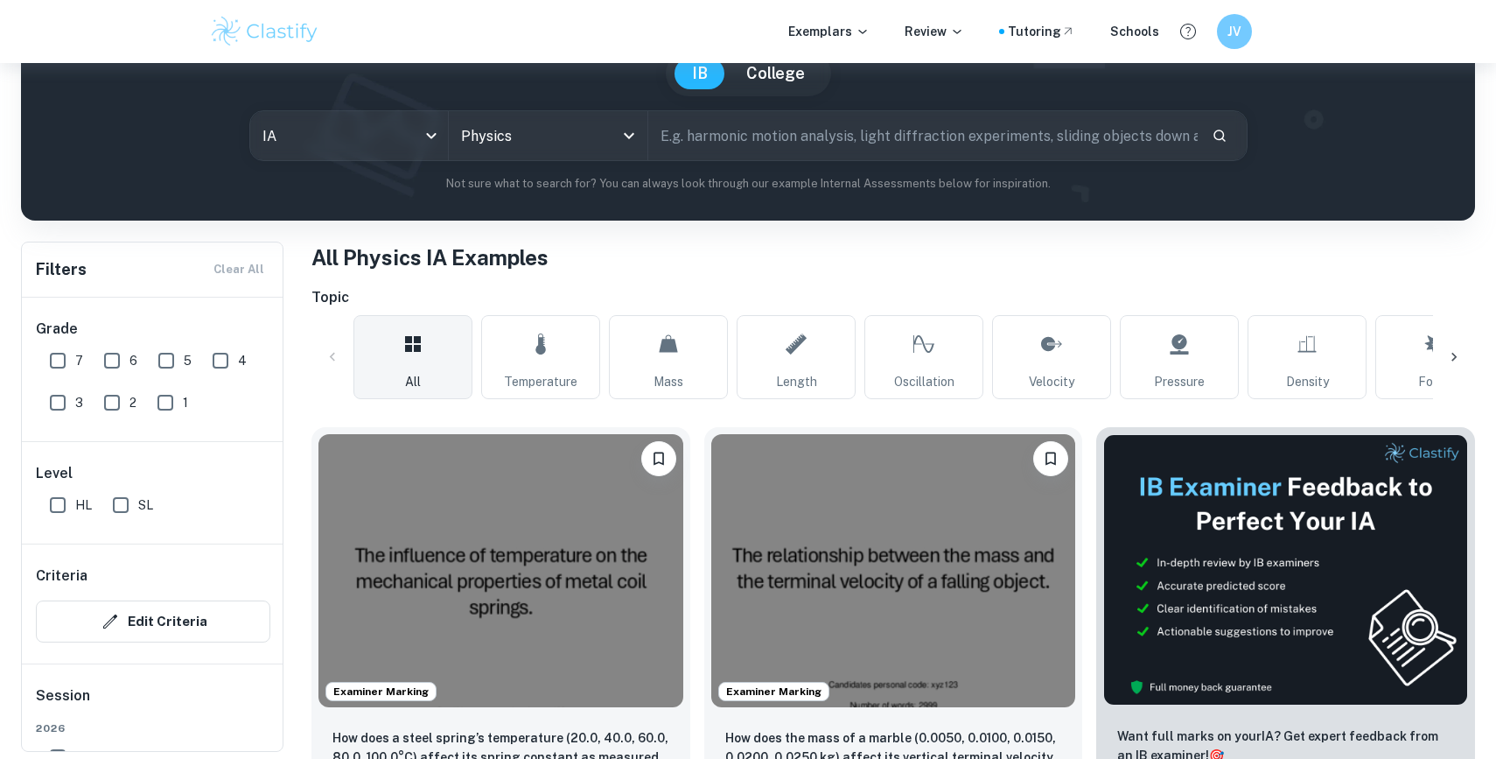
click at [58, 517] on input "HL" at bounding box center [57, 504] width 35 height 35
checkbox input "true"
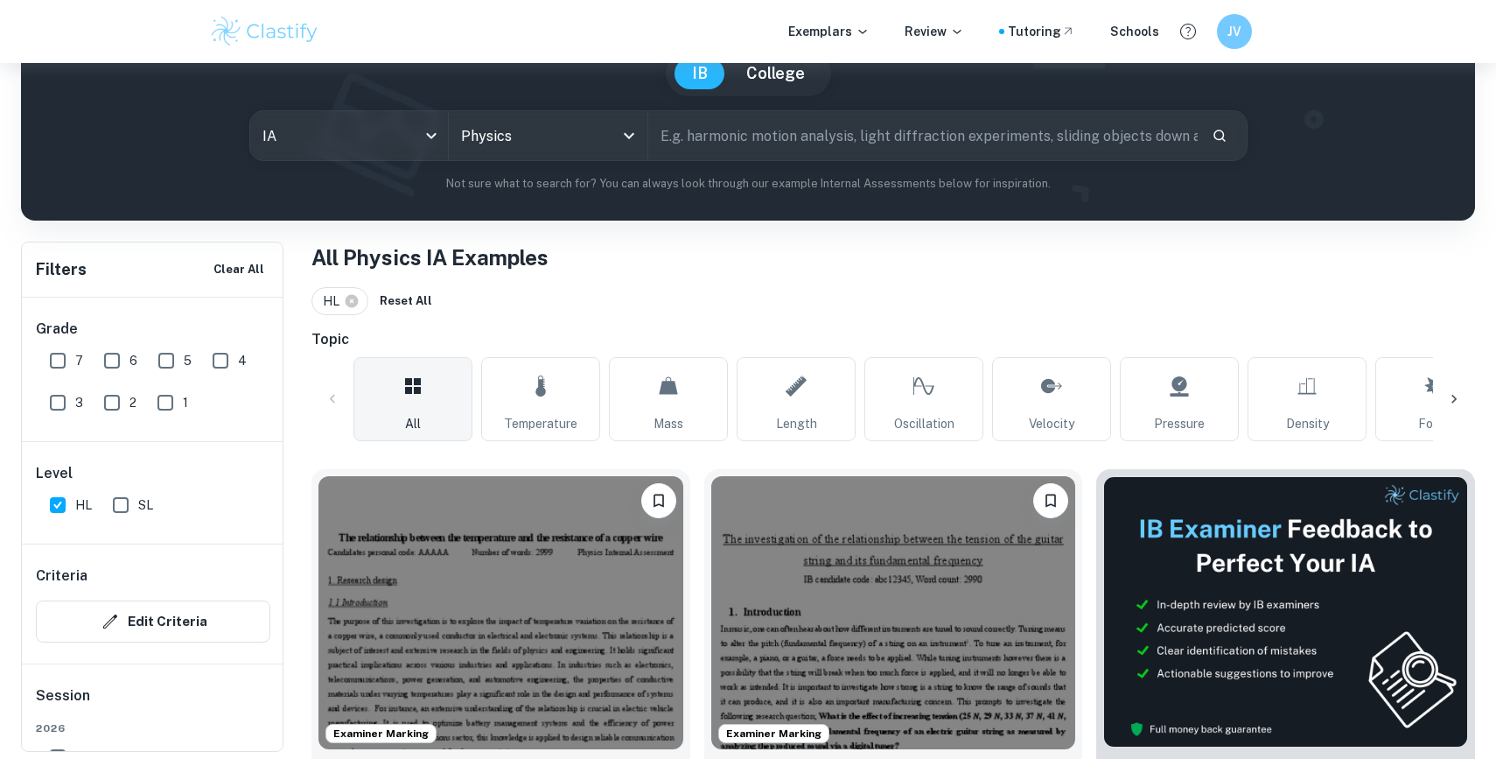
click at [67, 364] on input "7" at bounding box center [57, 360] width 35 height 35
checkbox input "true"
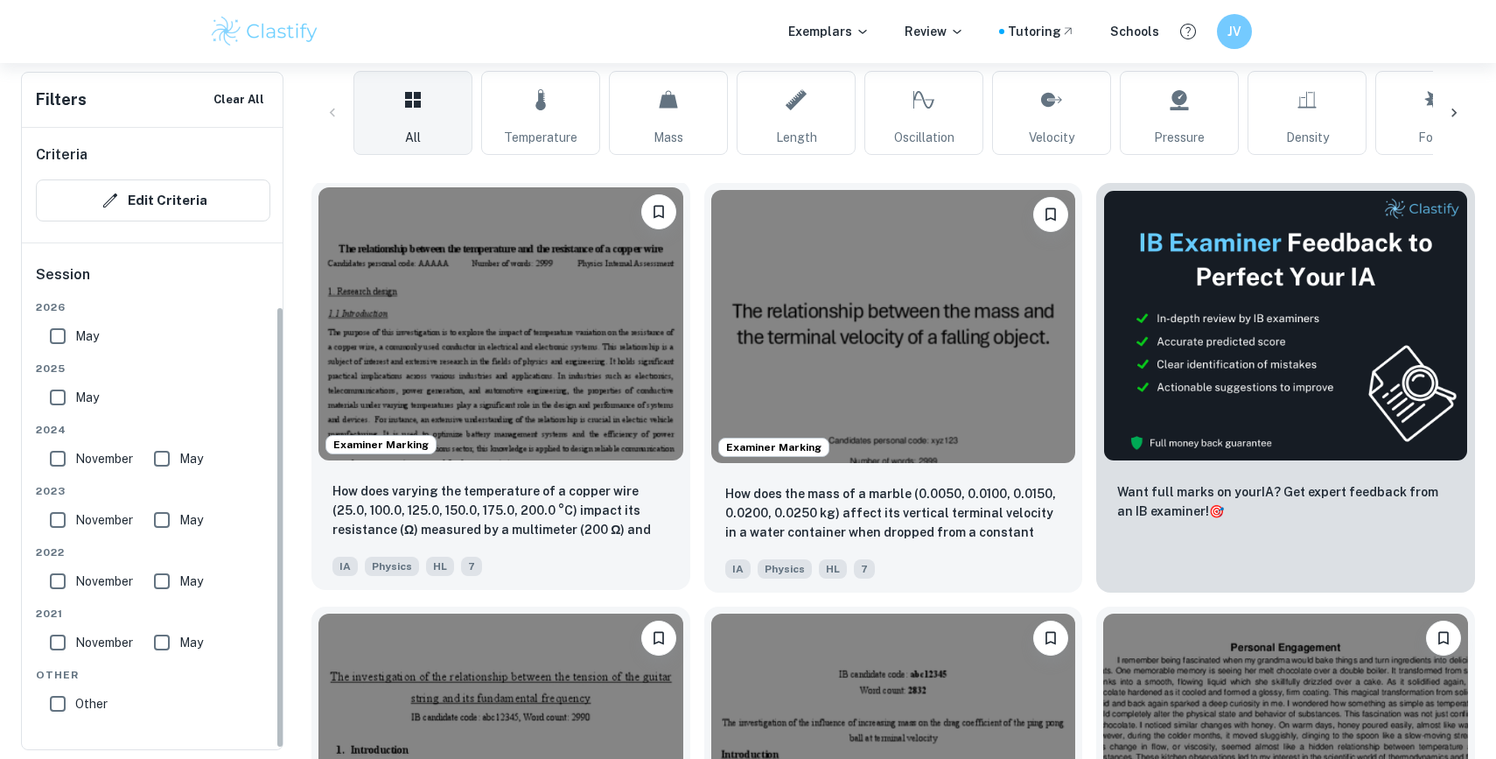
scroll to position [463, 0]
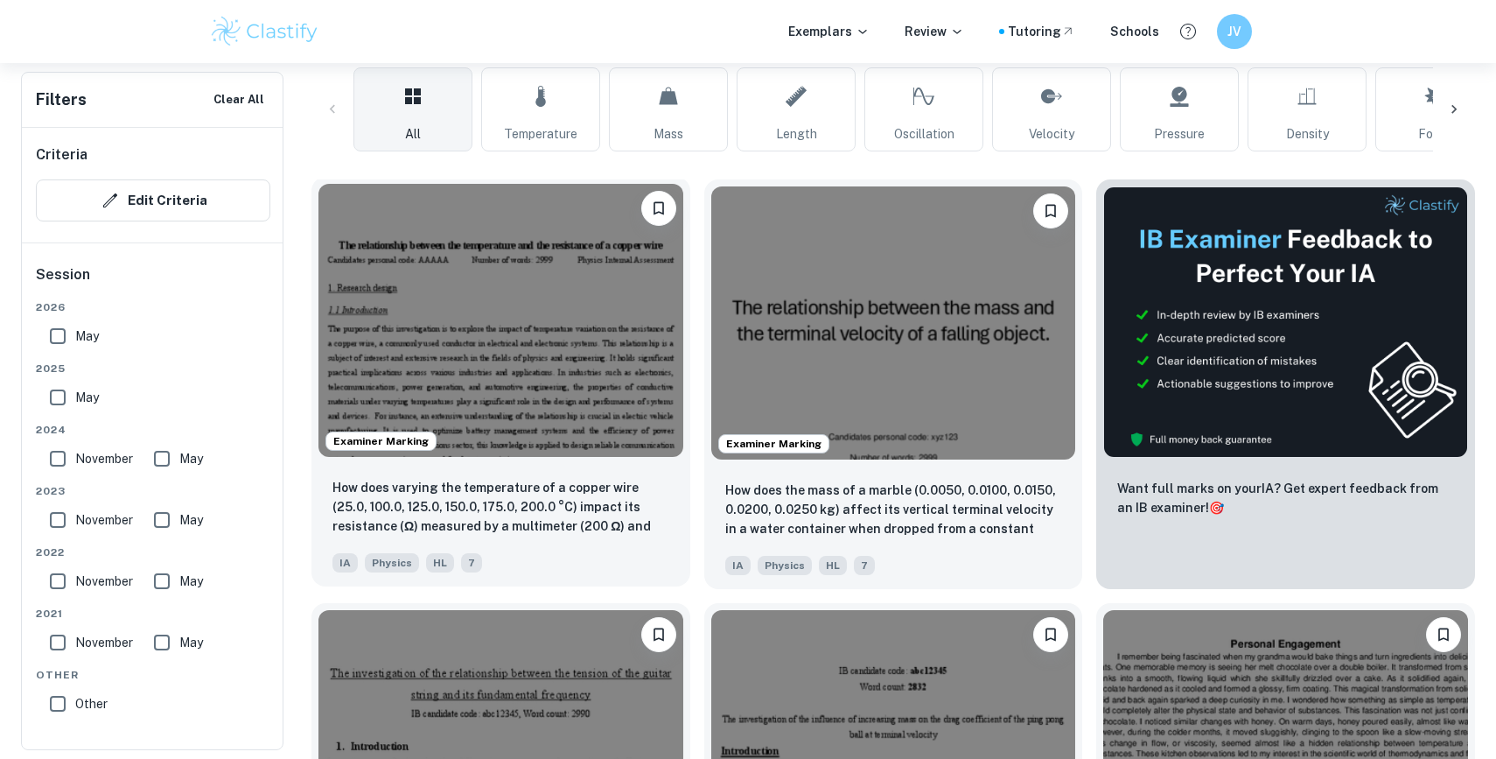
click at [505, 389] on img at bounding box center [500, 320] width 365 height 273
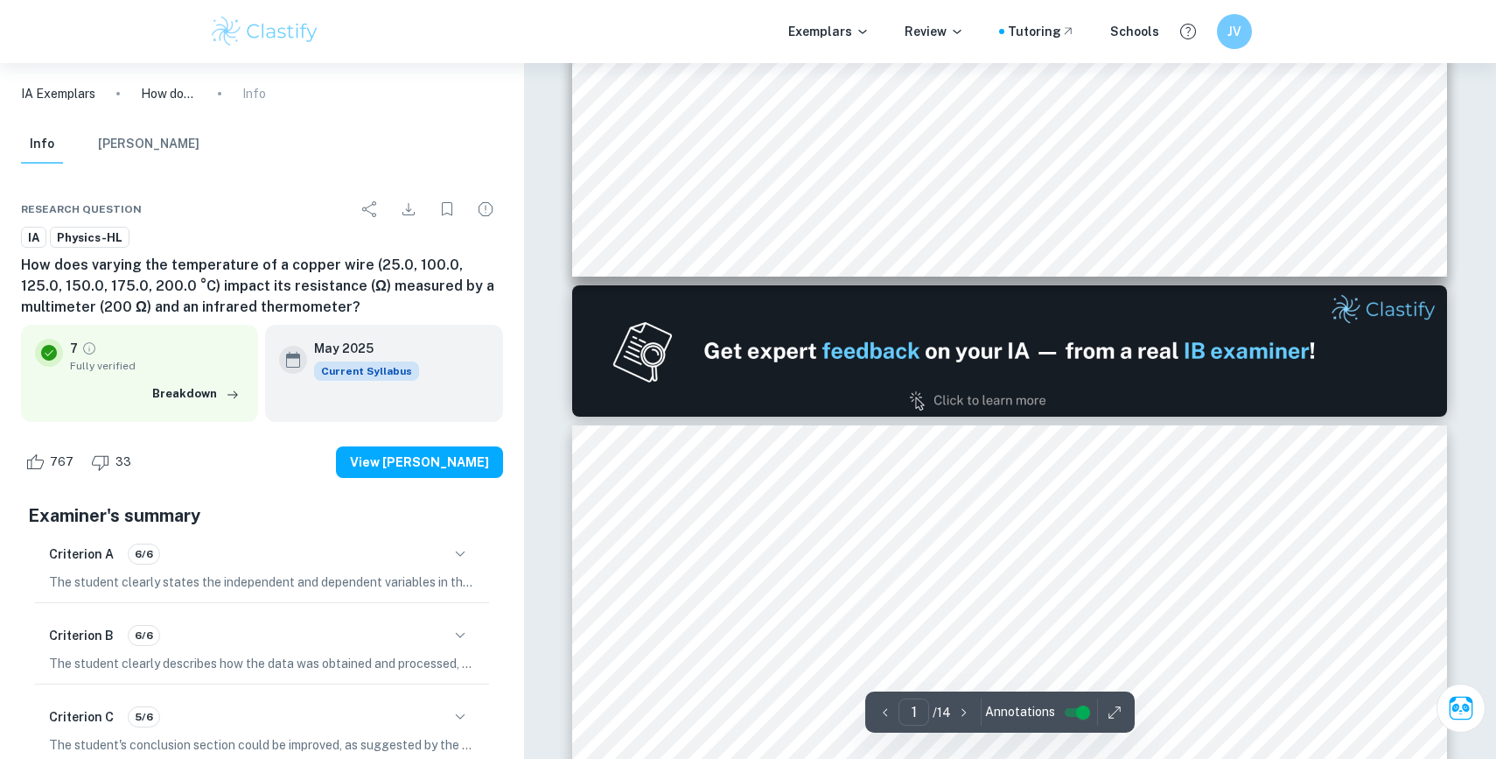
scroll to position [846, 0]
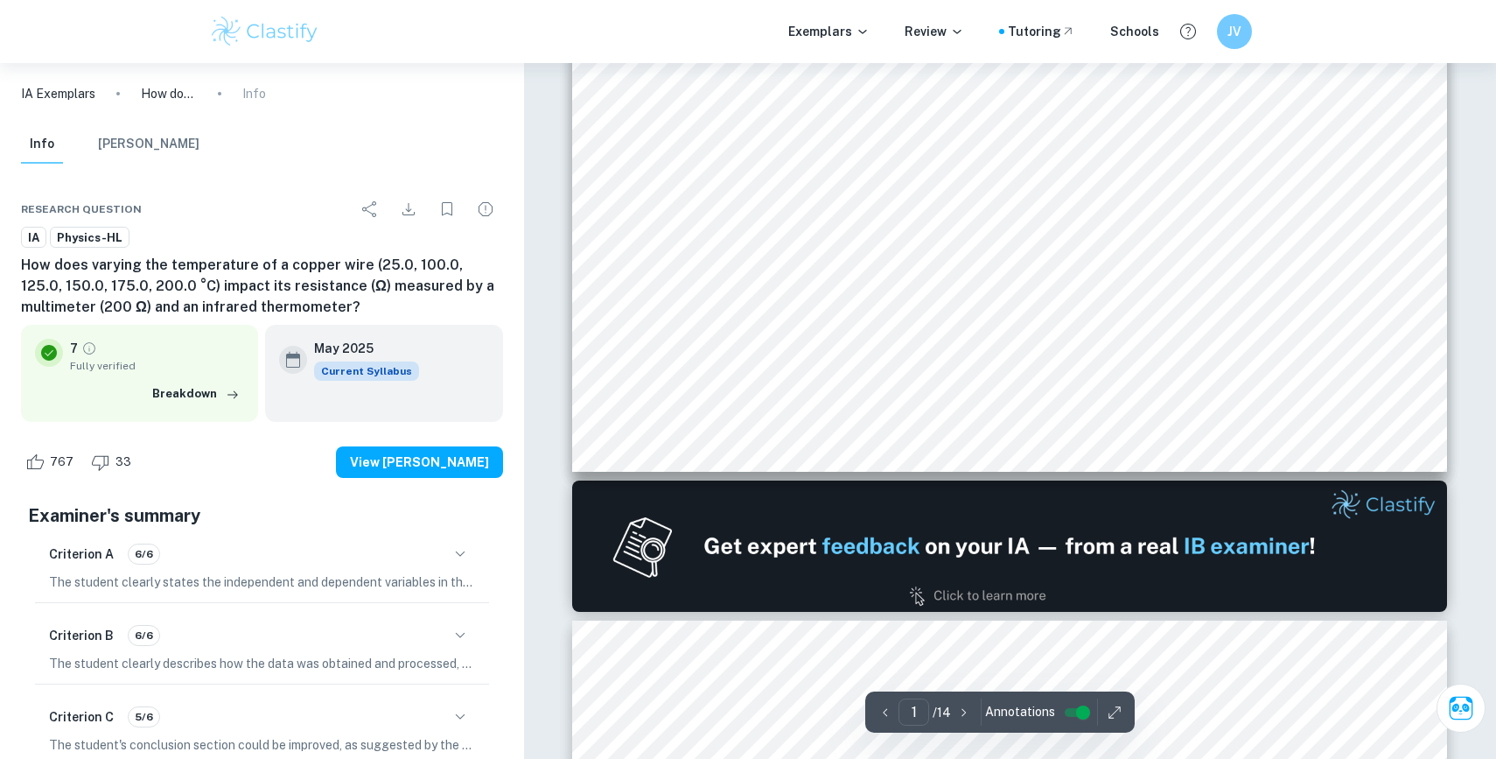
type input "2"
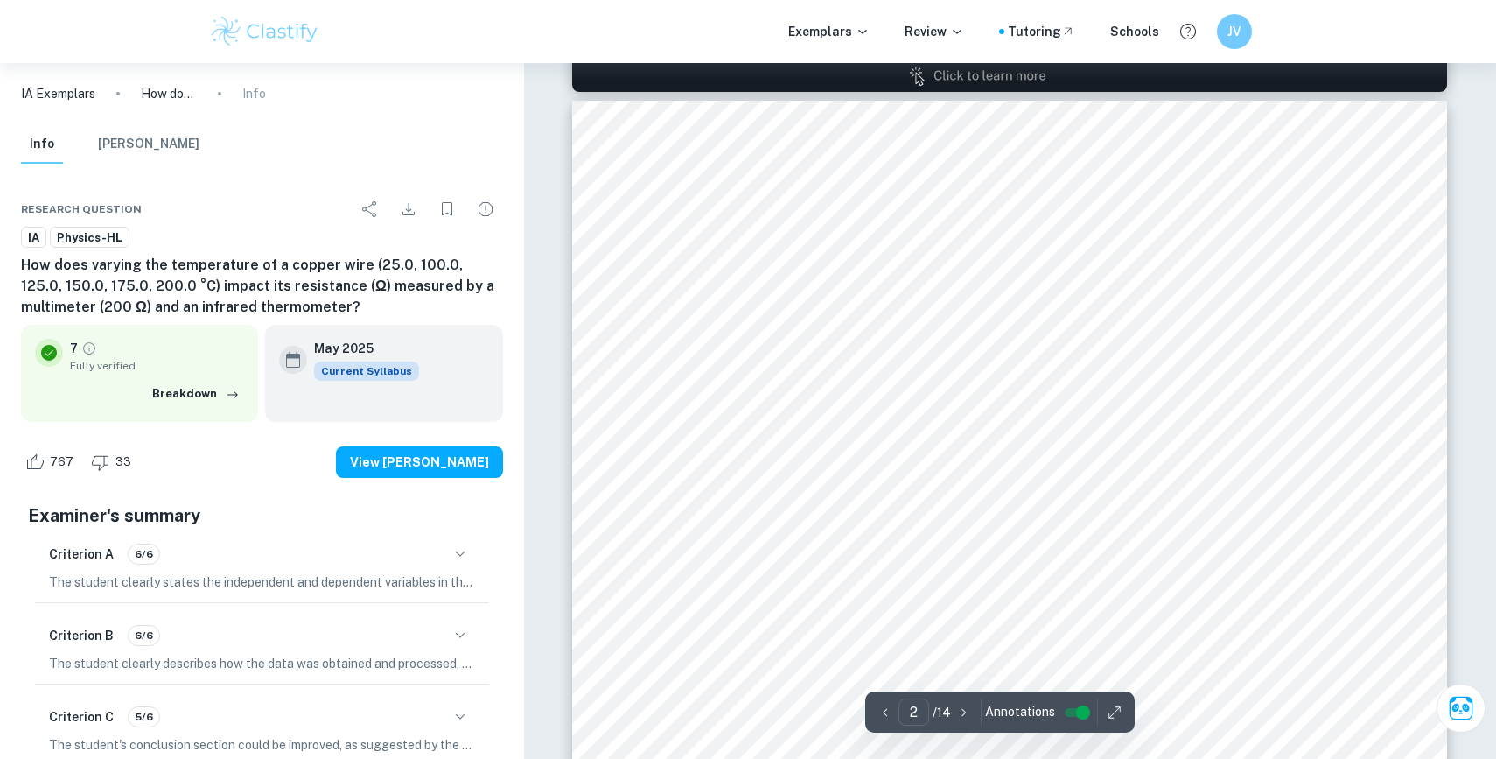
scroll to position [1275, 0]
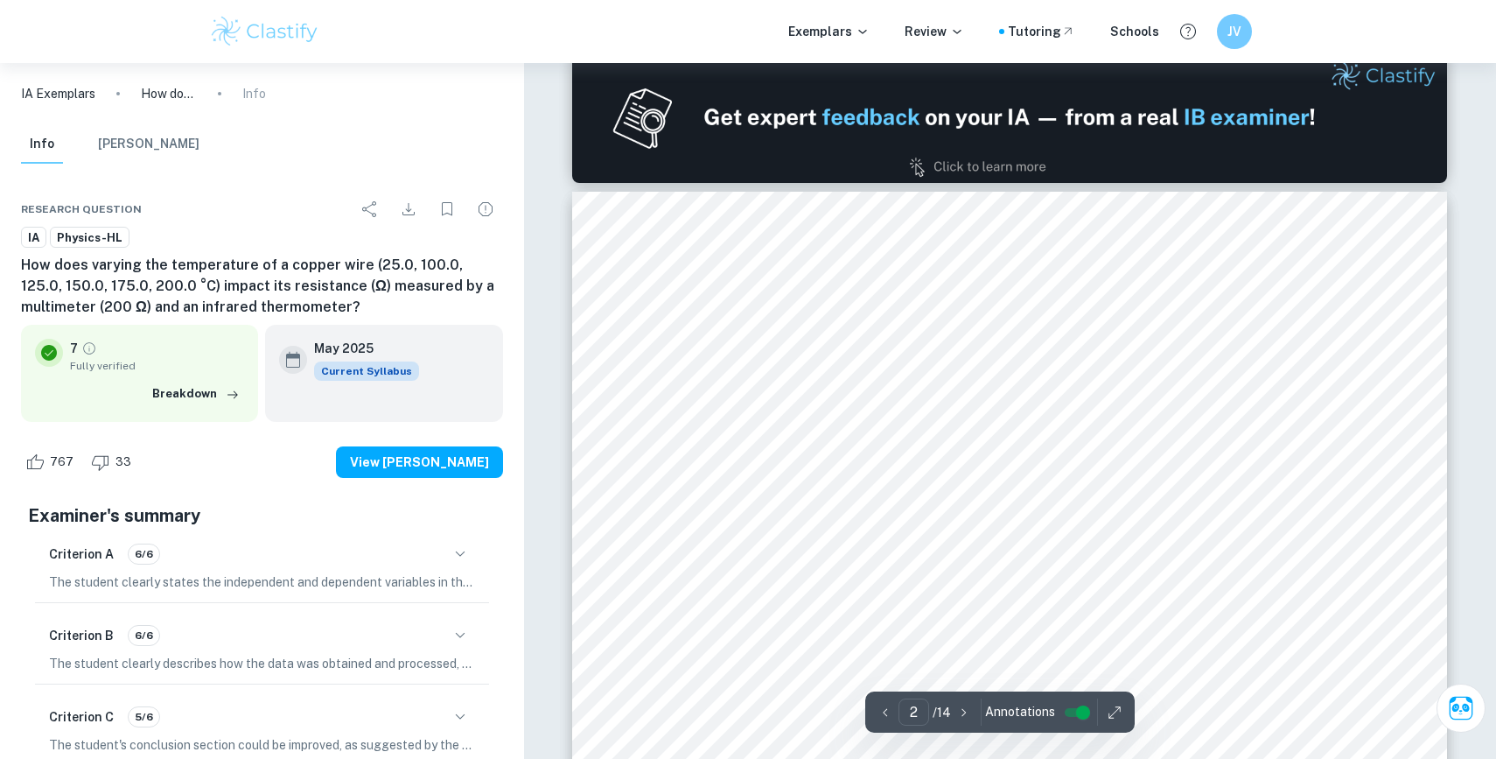
click at [920, 150] on img at bounding box center [1009, 117] width 875 height 131
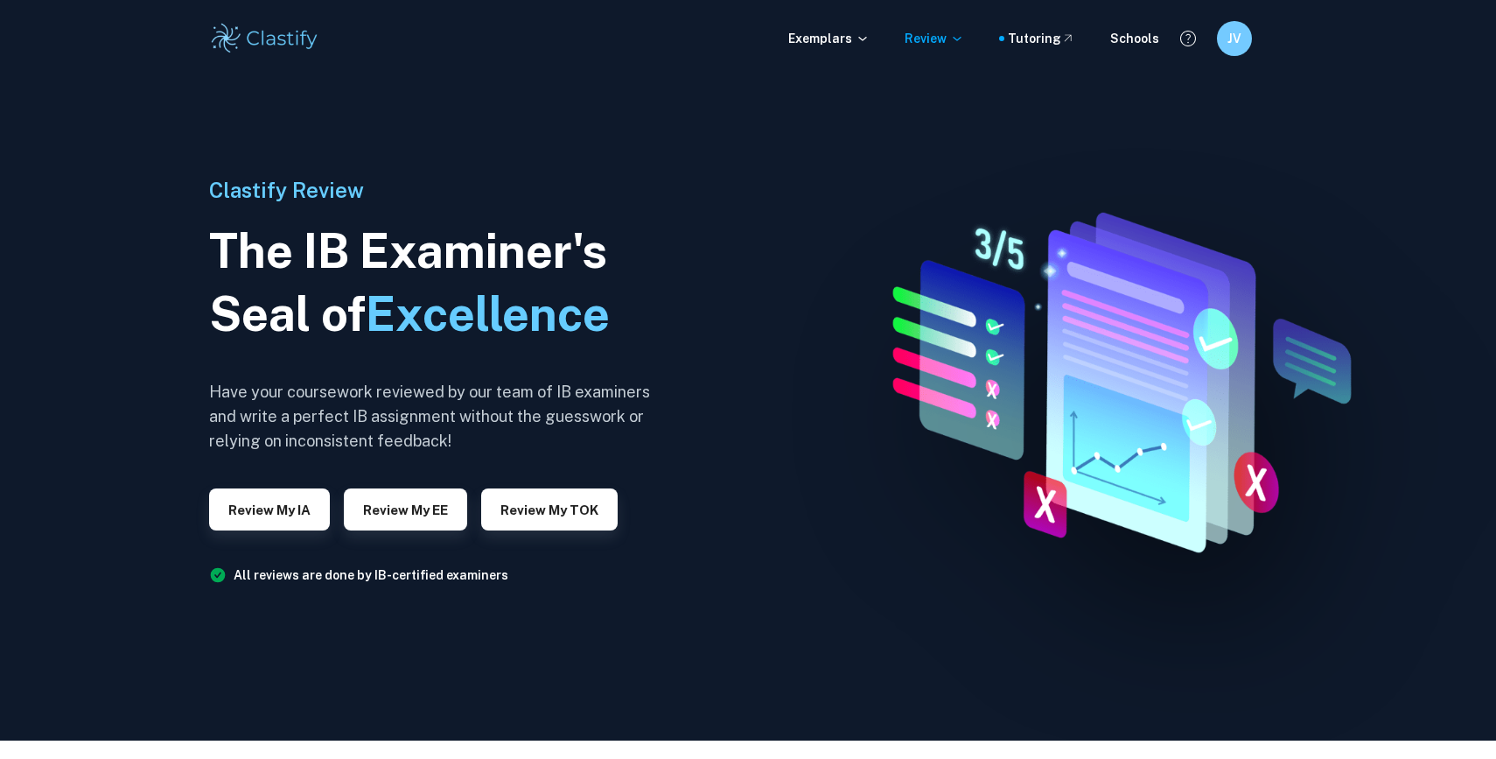
scroll to position [25, 0]
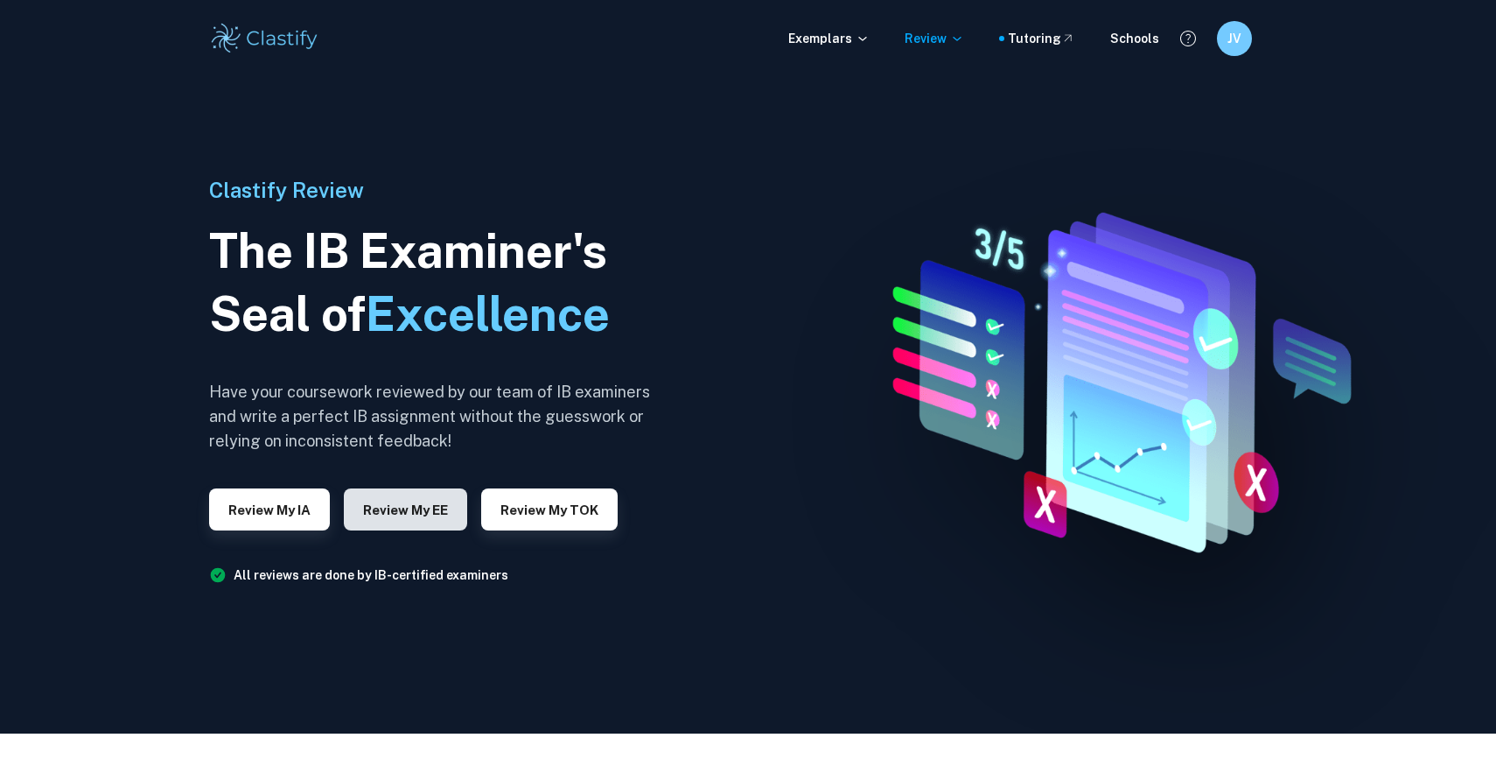
click at [428, 518] on button "Review my EE" at bounding box center [405, 509] width 123 height 42
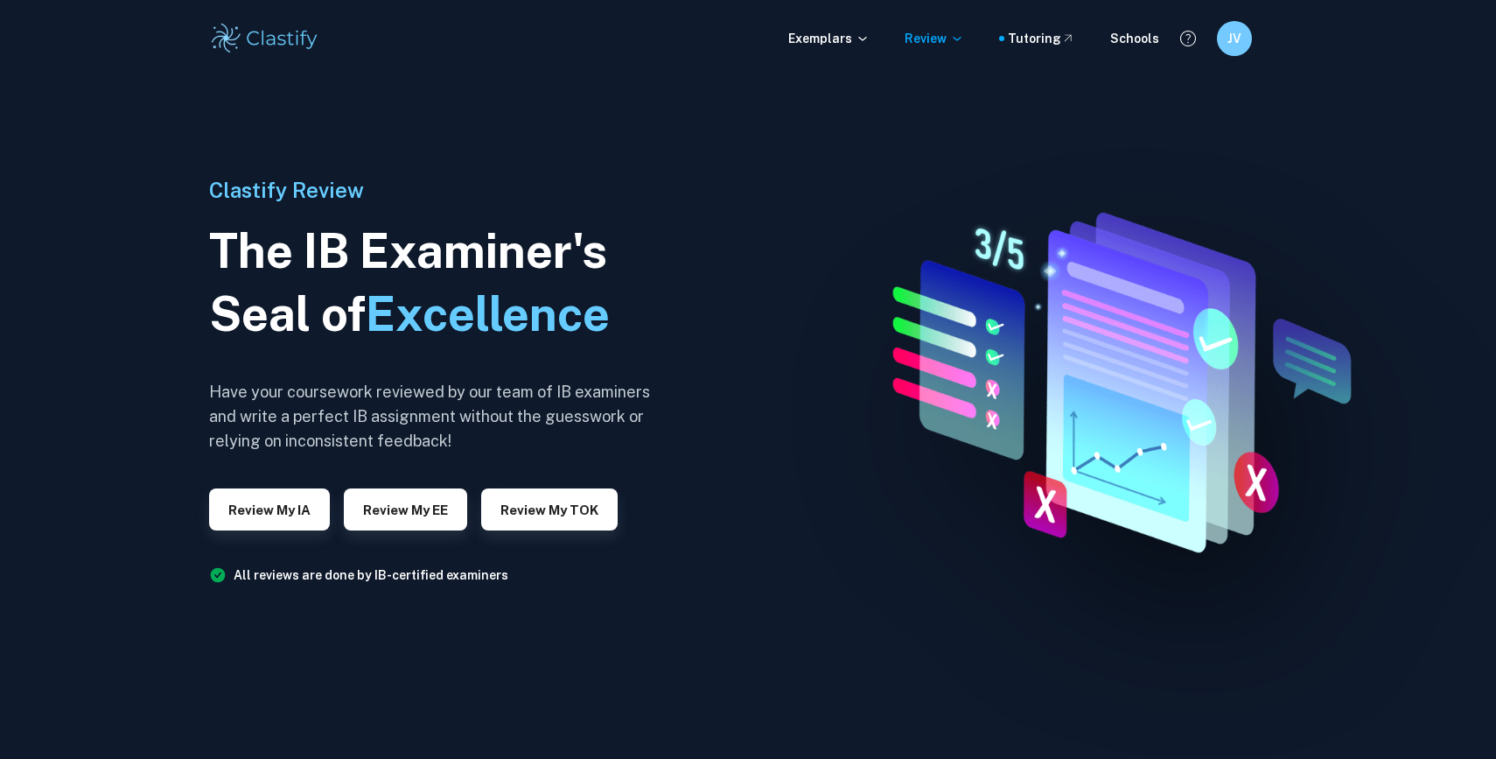
click at [1236, 54] on div "JV" at bounding box center [1234, 38] width 35 height 35
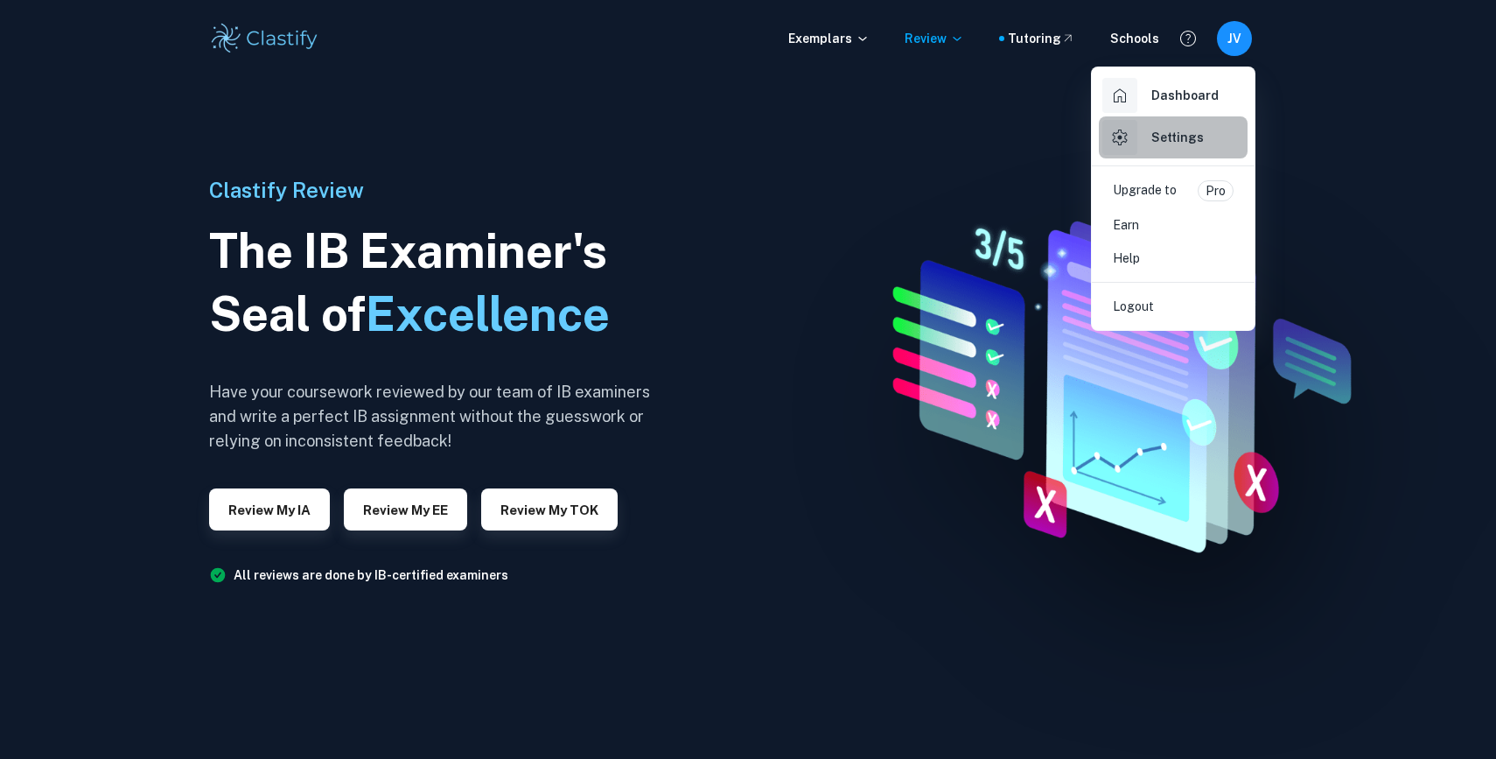
click at [1197, 145] on h6 "Settings" at bounding box center [1177, 137] width 52 height 19
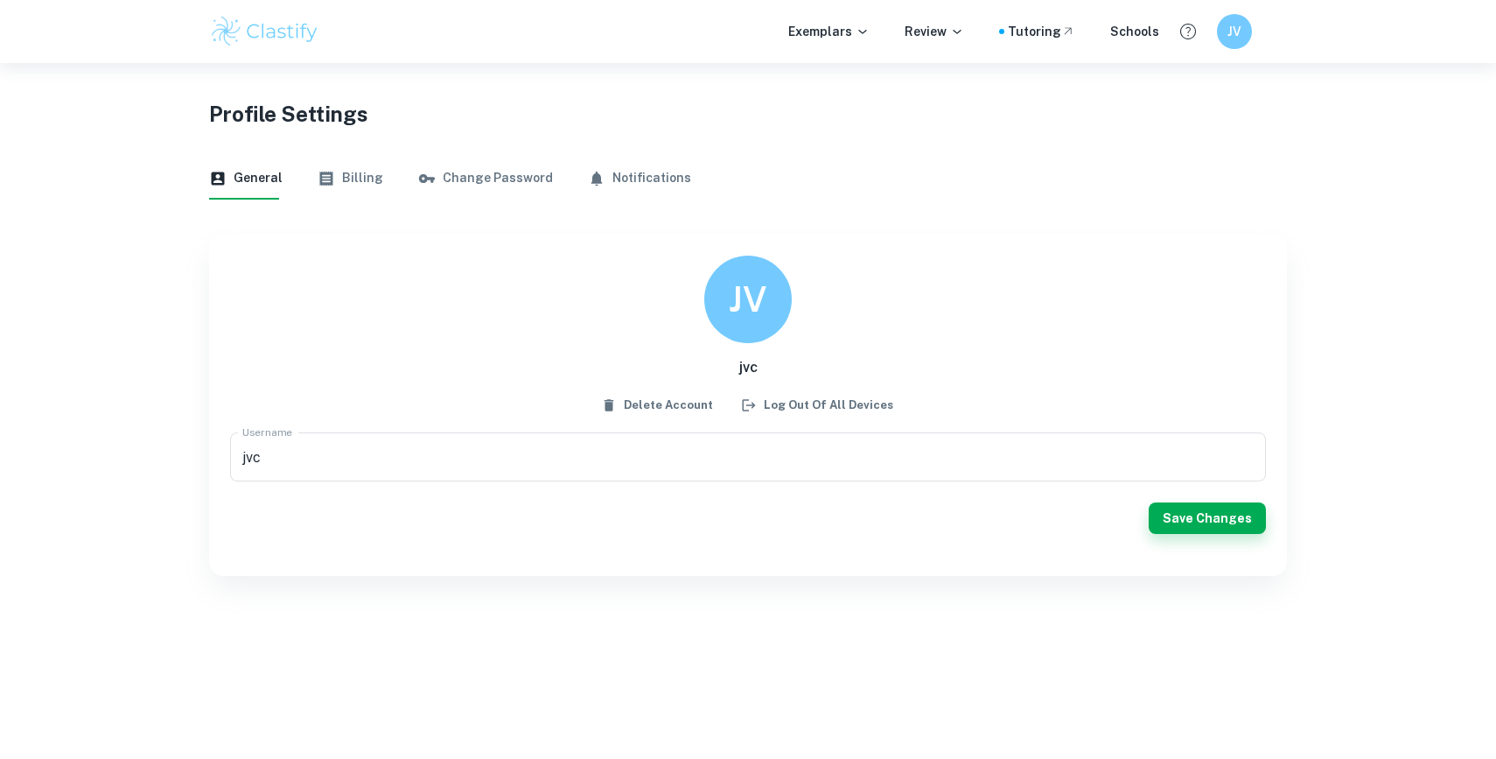
click at [369, 191] on button "Billing" at bounding box center [351, 178] width 66 height 42
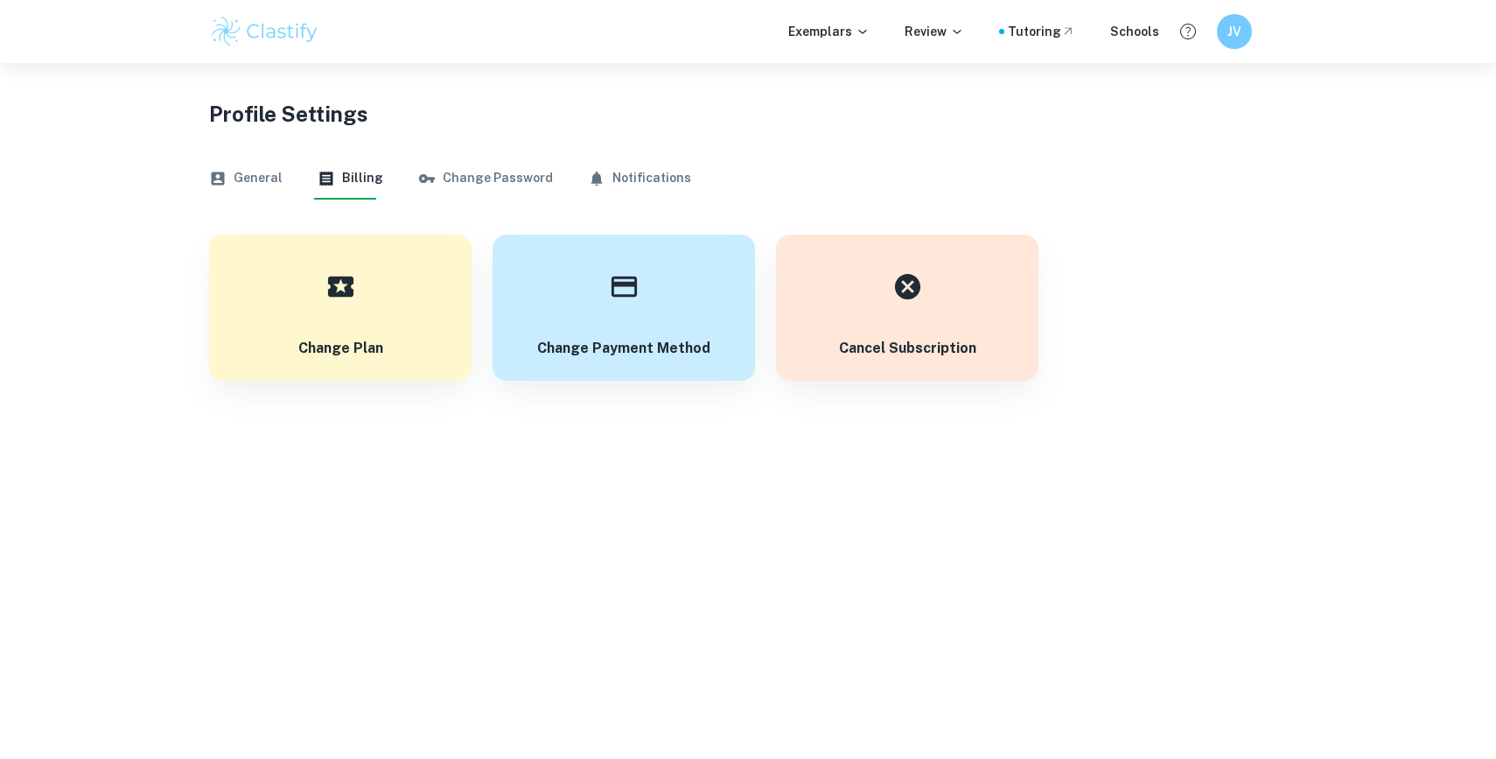
click at [309, 52] on div "Exemplars Review Tutoring Schools JV" at bounding box center [748, 31] width 1496 height 63
click at [304, 49] on div "Exemplars Review Tutoring Schools JV" at bounding box center [748, 31] width 1496 height 63
click at [299, 38] on img at bounding box center [264, 31] width 111 height 35
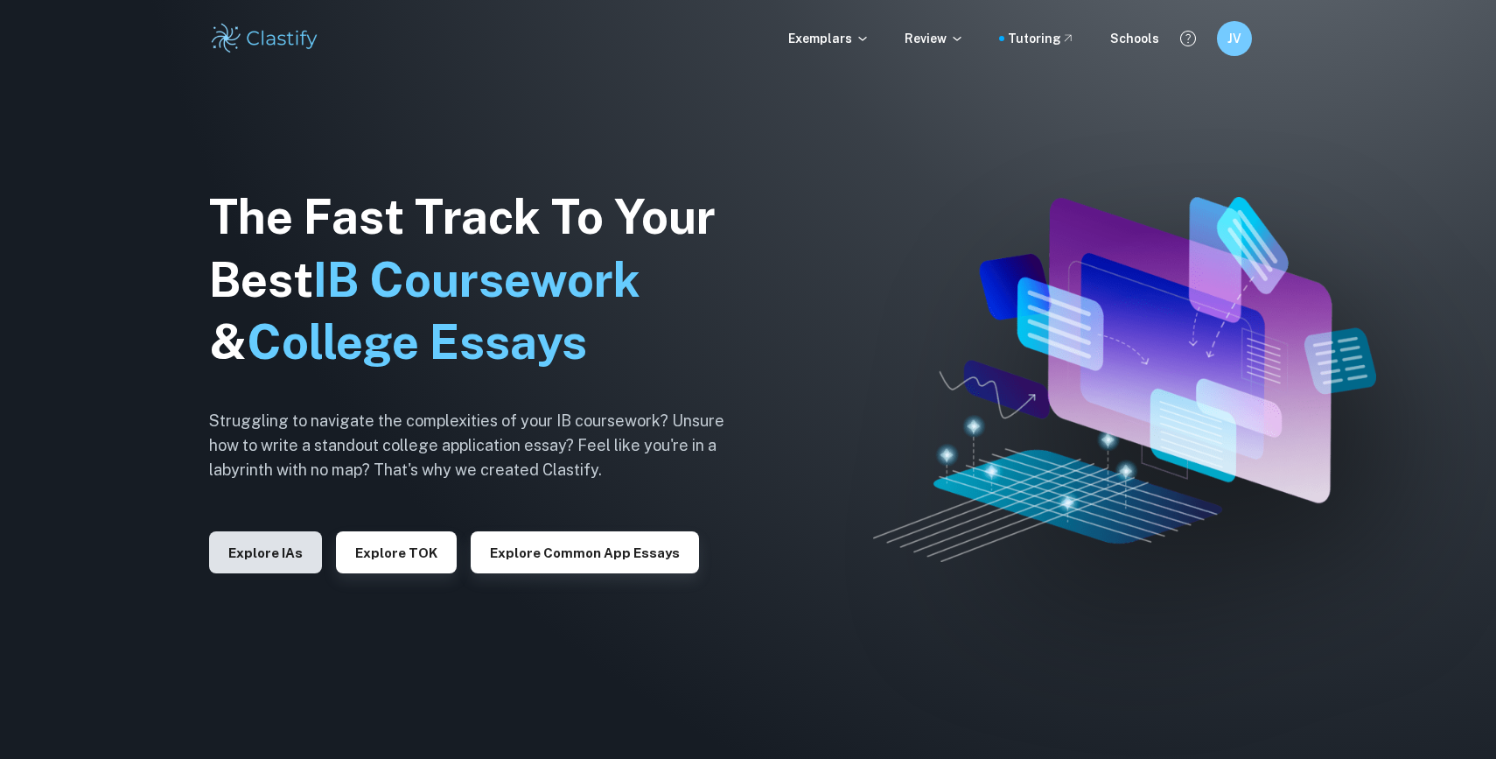
click at [286, 545] on button "Explore IAs" at bounding box center [265, 552] width 113 height 42
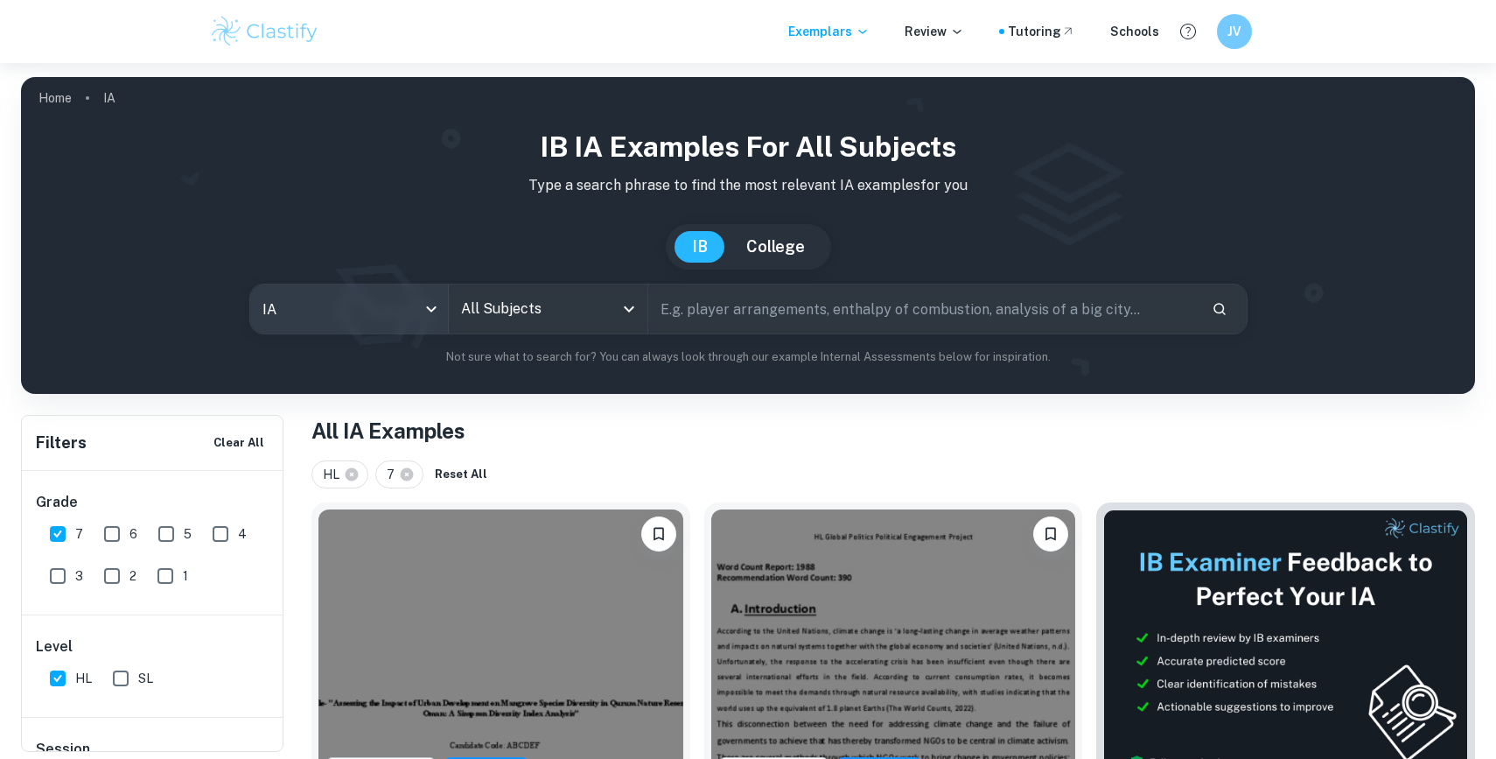
click at [382, 302] on body "We value your privacy We use cookies to enhance your browsing experience, serve…" at bounding box center [748, 442] width 1496 height 759
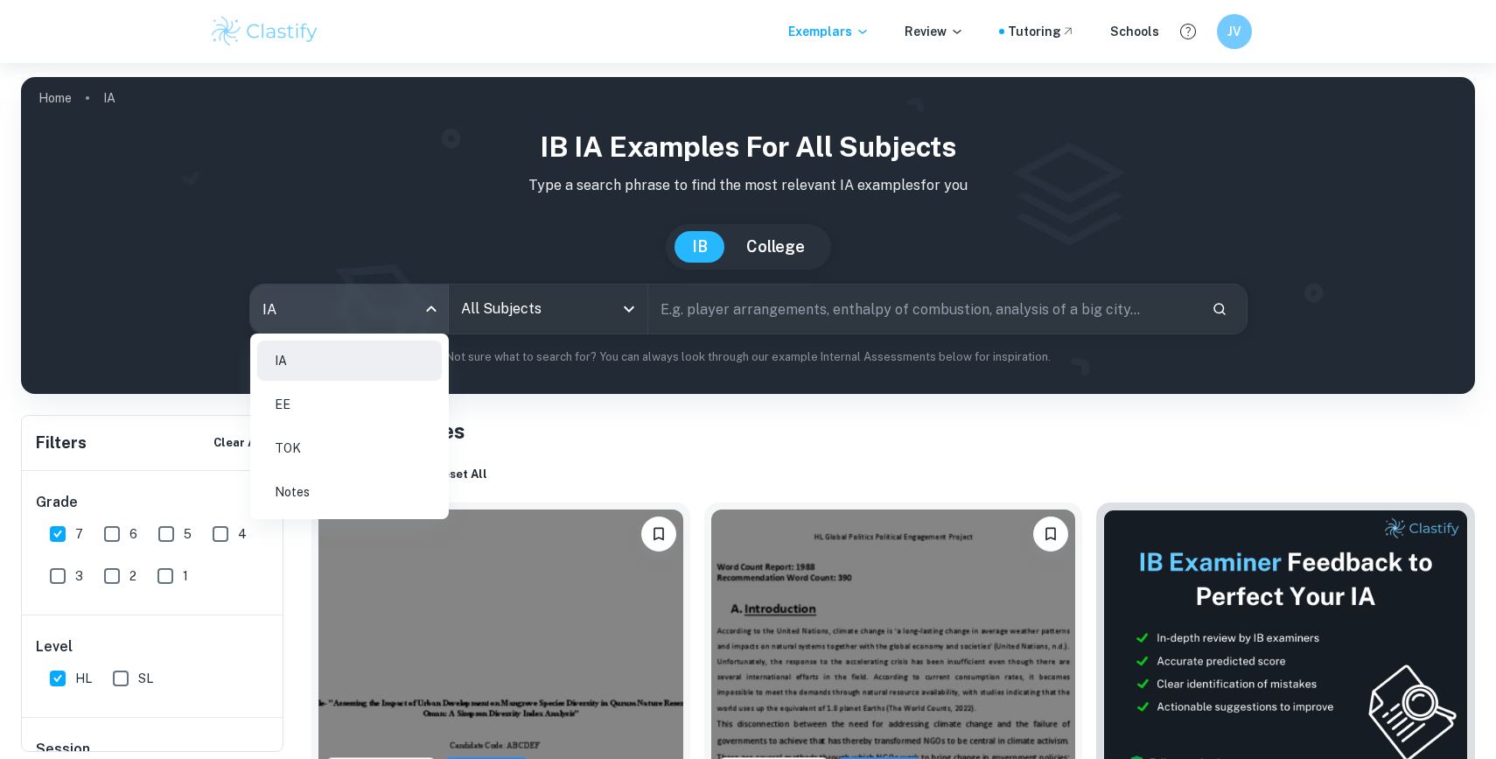
click at [393, 407] on li "EE" at bounding box center [349, 404] width 185 height 40
type input "ee"
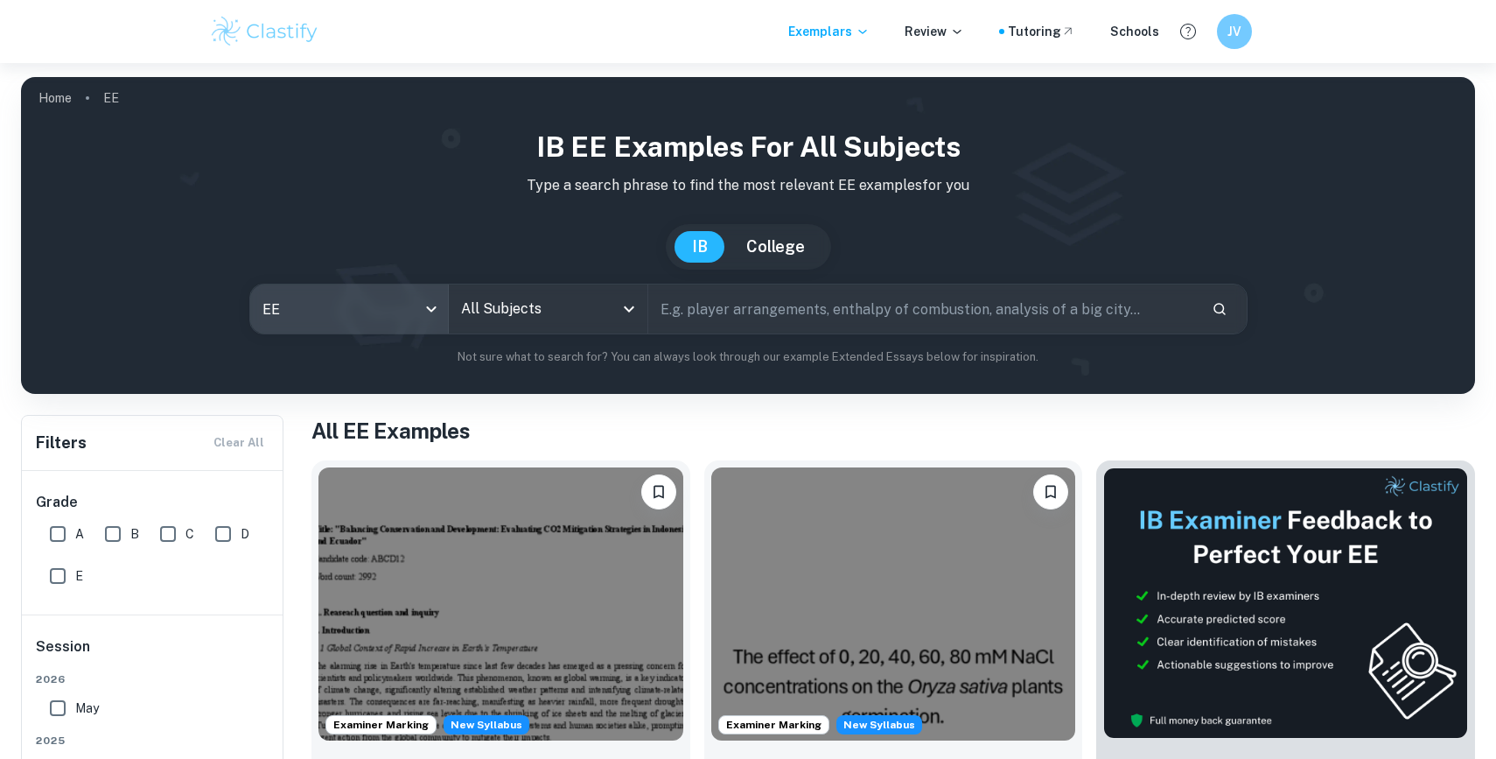
click at [516, 318] on input "All Subjects" at bounding box center [535, 308] width 157 height 33
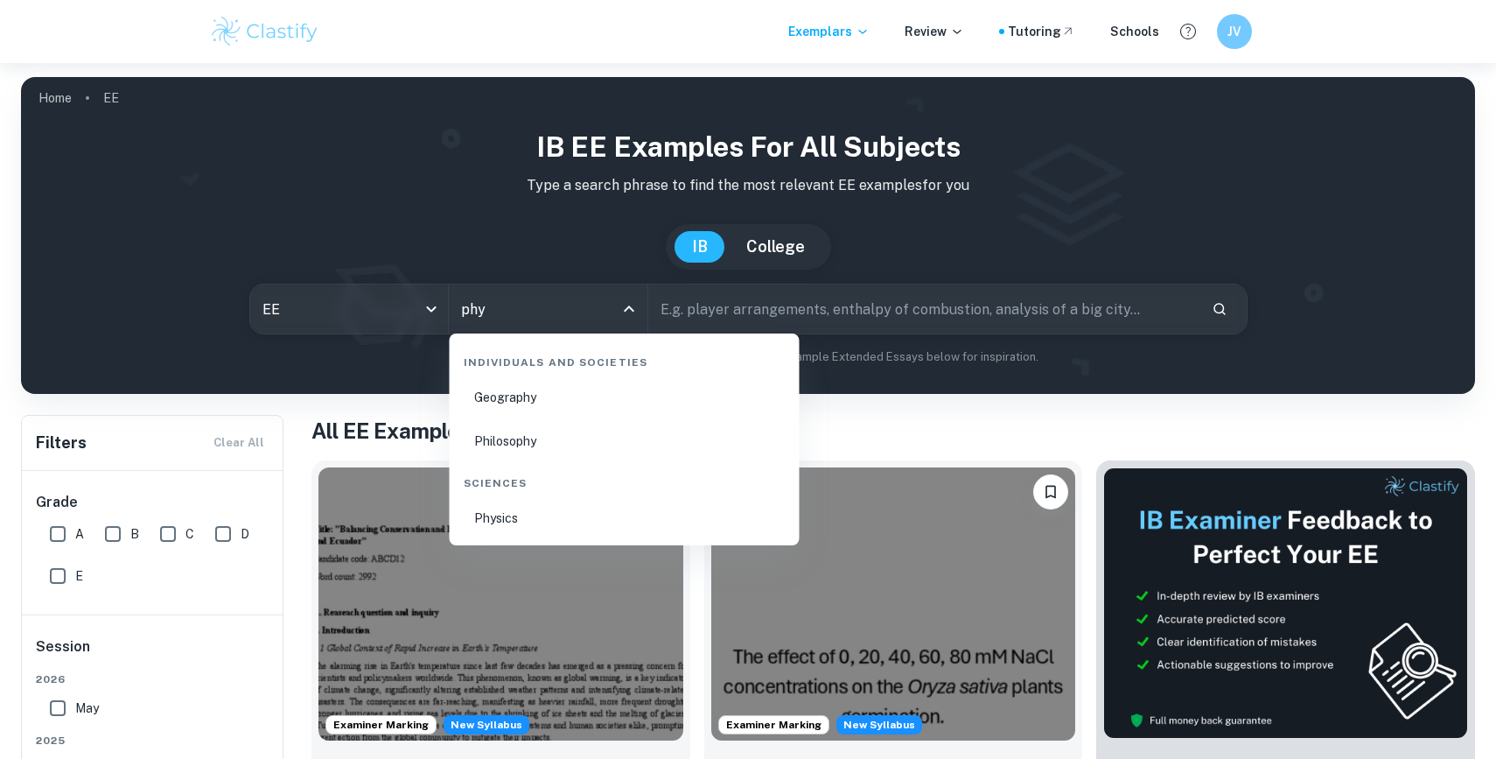
click at [497, 517] on li "Physics" at bounding box center [625, 518] width 336 height 40
type input "Physics"
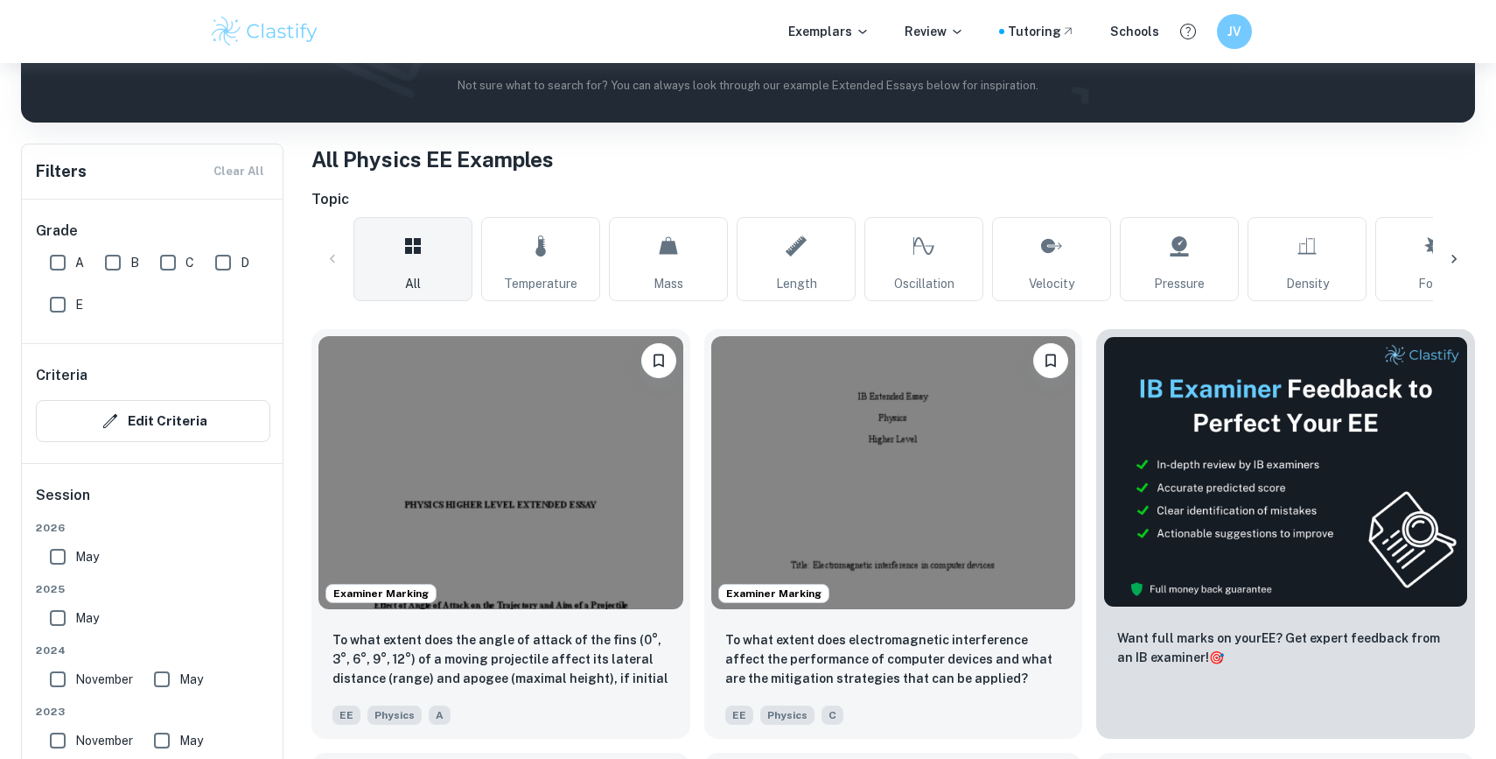
scroll to position [278, 0]
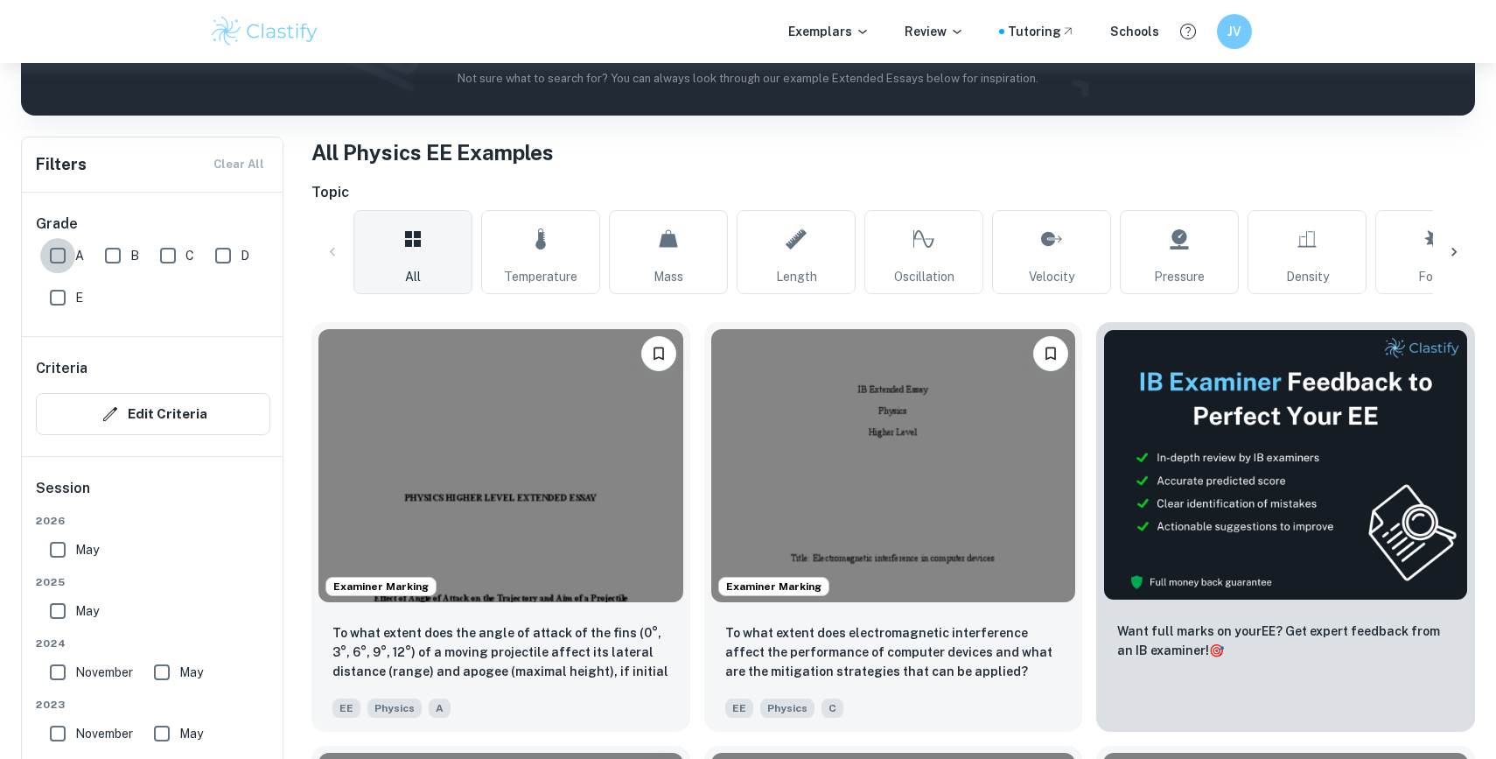
click at [65, 257] on input "A" at bounding box center [57, 255] width 35 height 35
checkbox input "true"
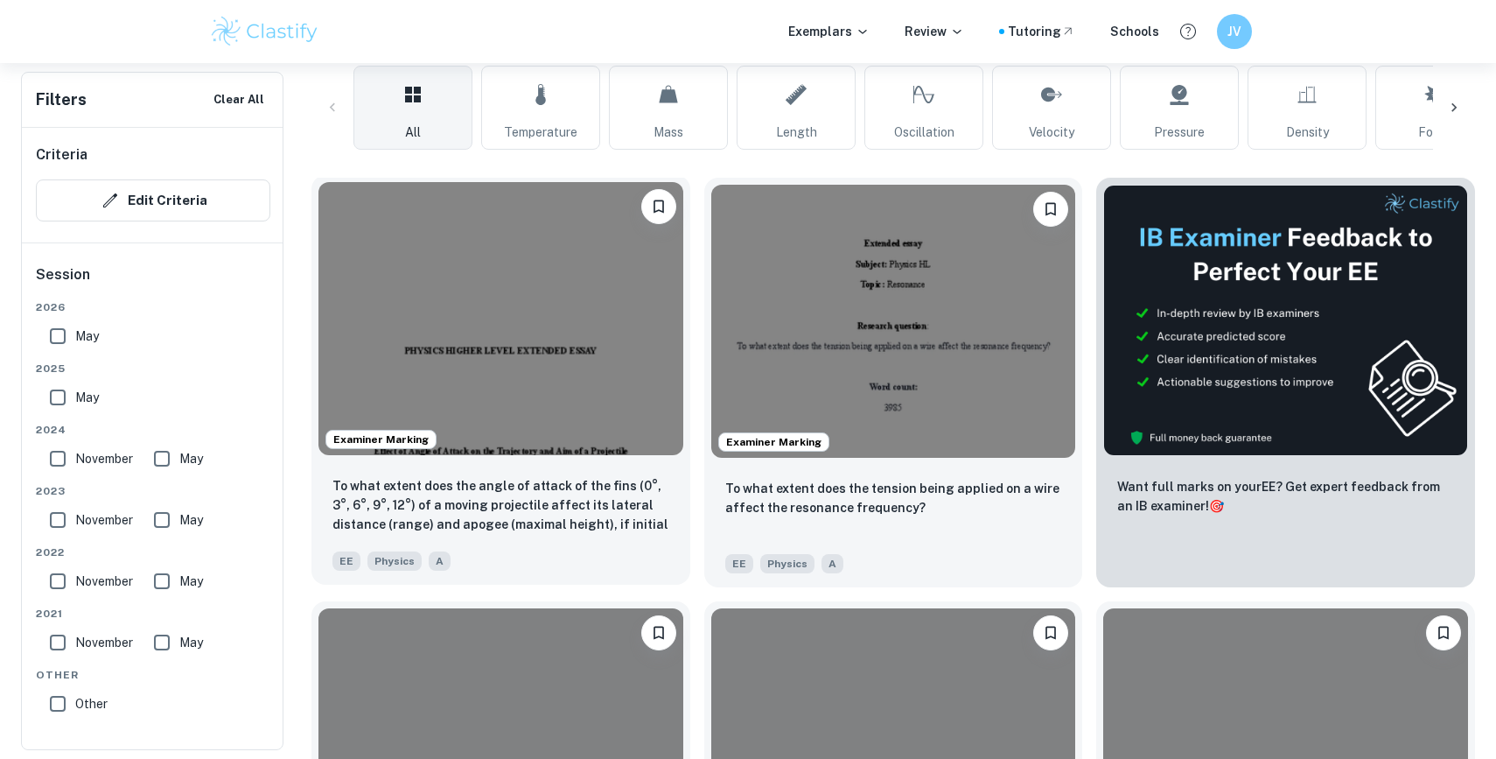
scroll to position [544, 0]
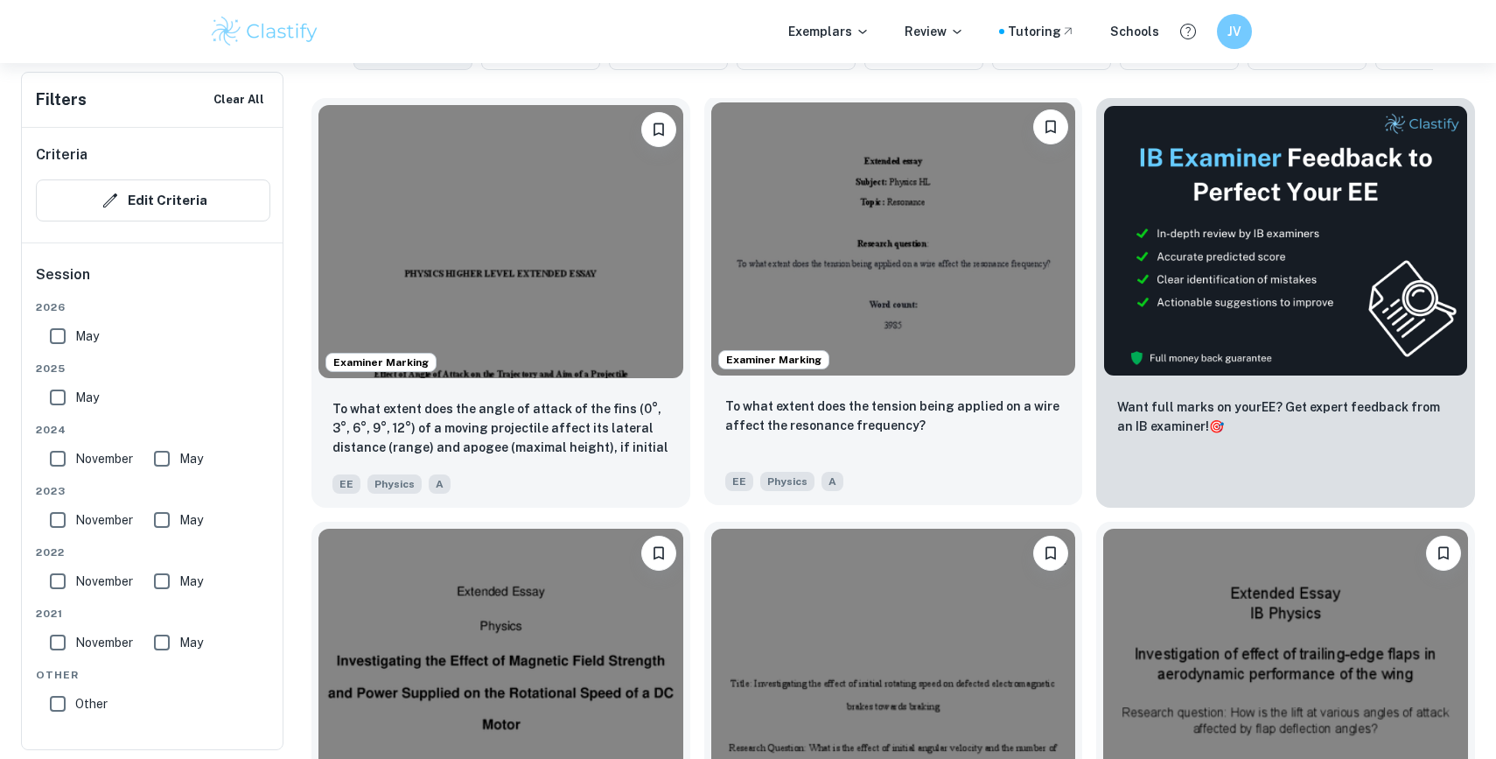
click at [890, 395] on div "To what extent does the tension being applied on a wire affect the resonance fr…" at bounding box center [893, 443] width 379 height 122
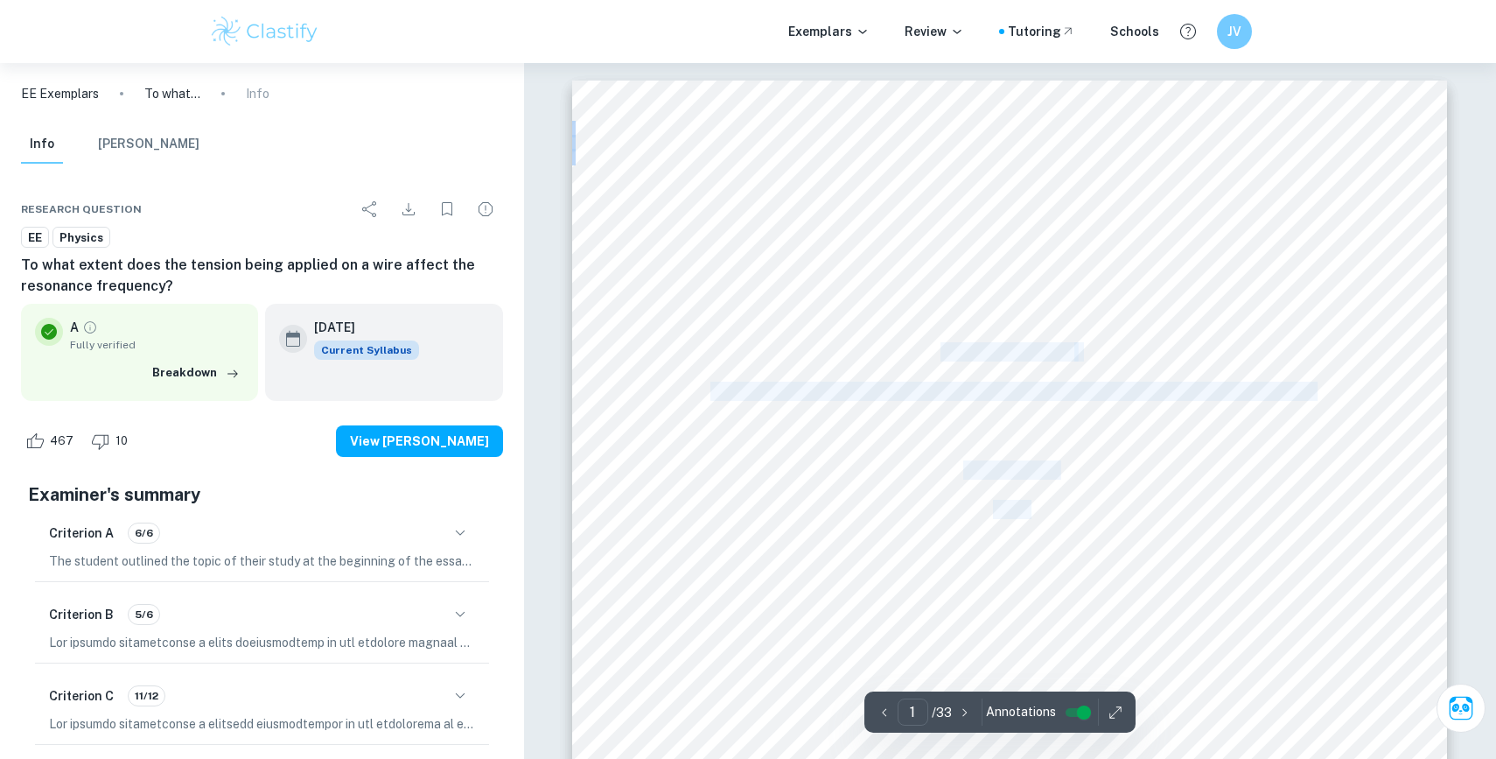
drag, startPoint x: 946, startPoint y: 365, endPoint x: 1004, endPoint y: 451, distance: 103.9
click at [1004, 448] on div "Extended essay Subject: Physics HL Topic: Resonance Research question : To what…" at bounding box center [1009, 646] width 875 height 1132
click at [1004, 451] on div "Extended essay Subject: Physics HL Topic: Resonance Research question : To what…" at bounding box center [1009, 646] width 875 height 1132
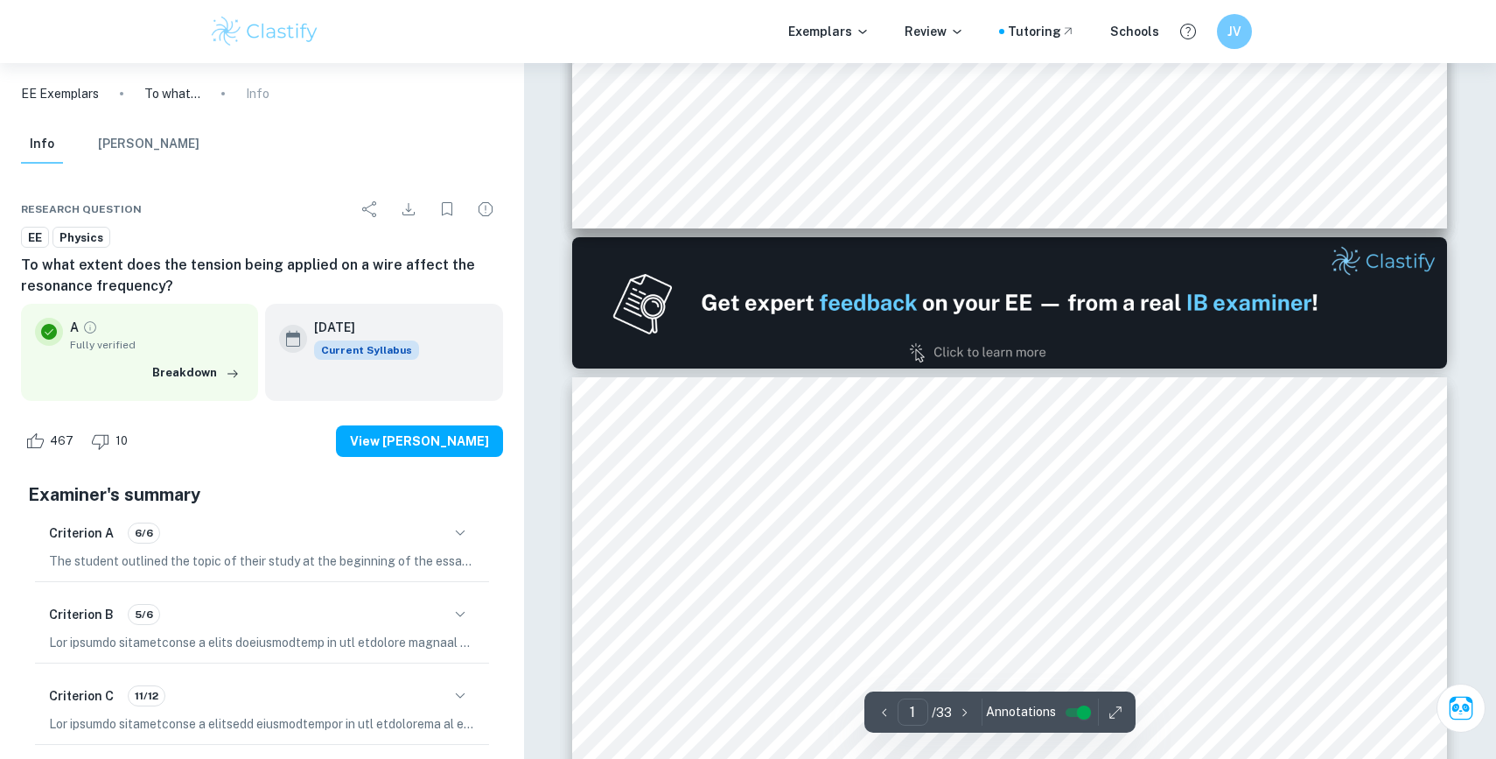
type input "2"
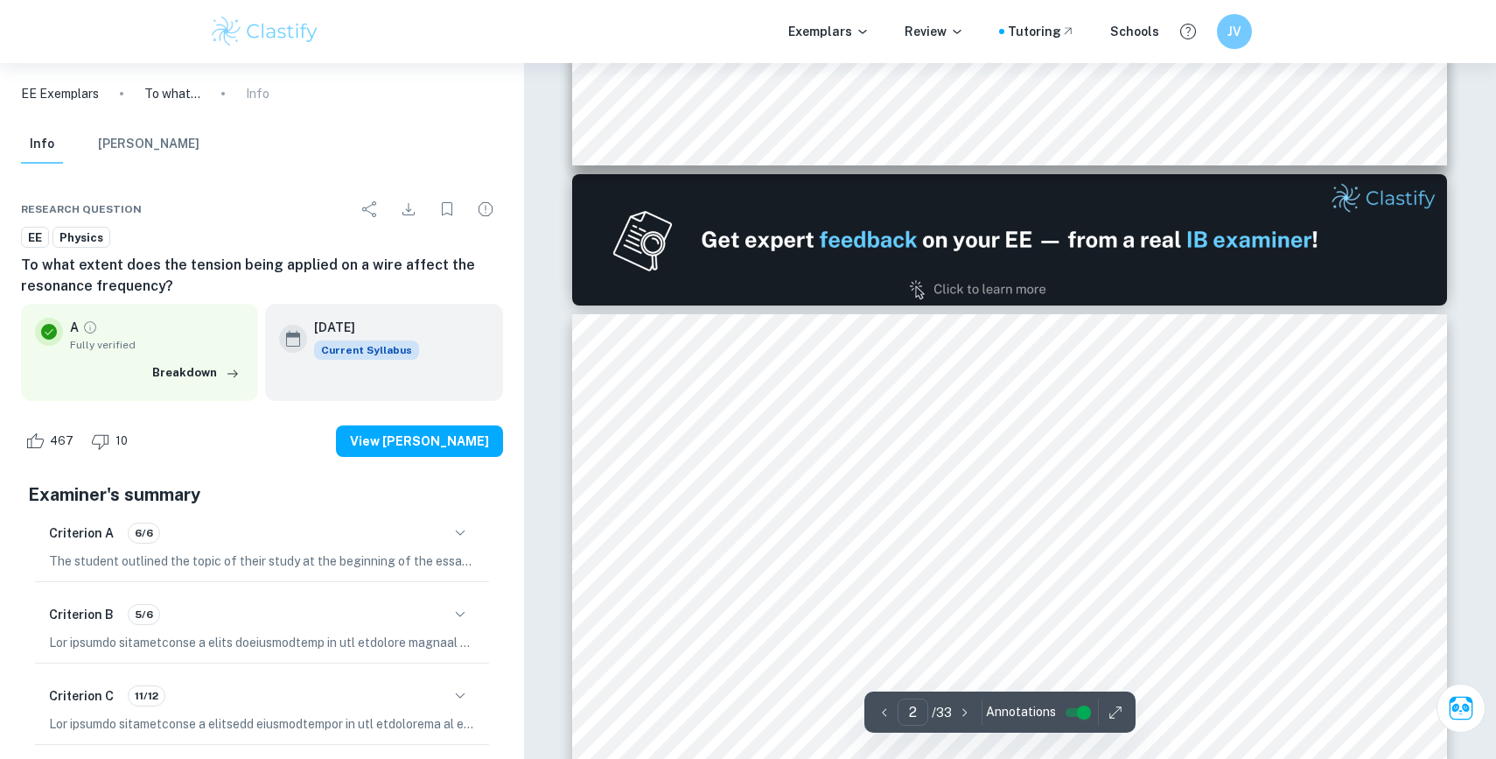
scroll to position [1051, 0]
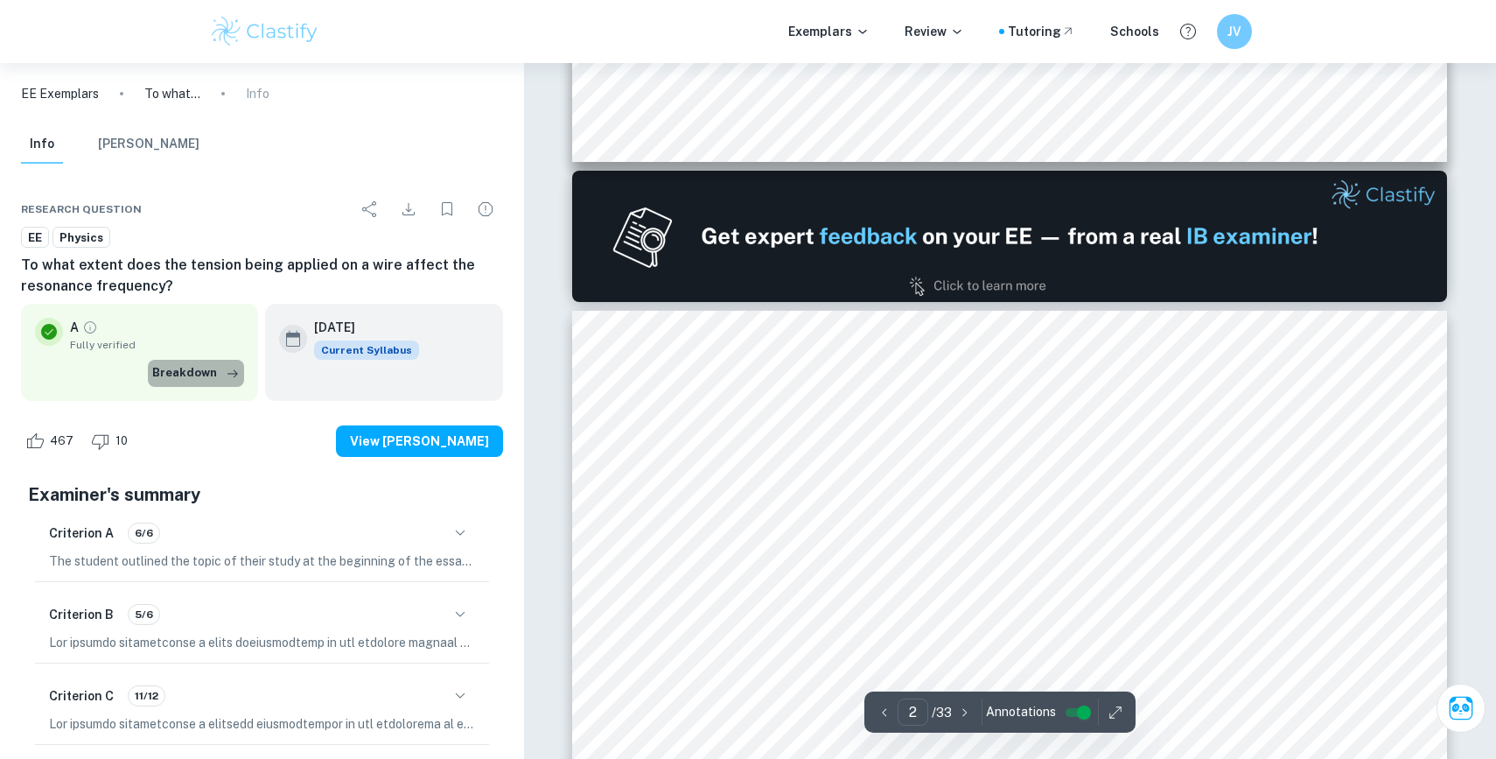
click at [208, 373] on button "Breakdown" at bounding box center [196, 373] width 96 height 26
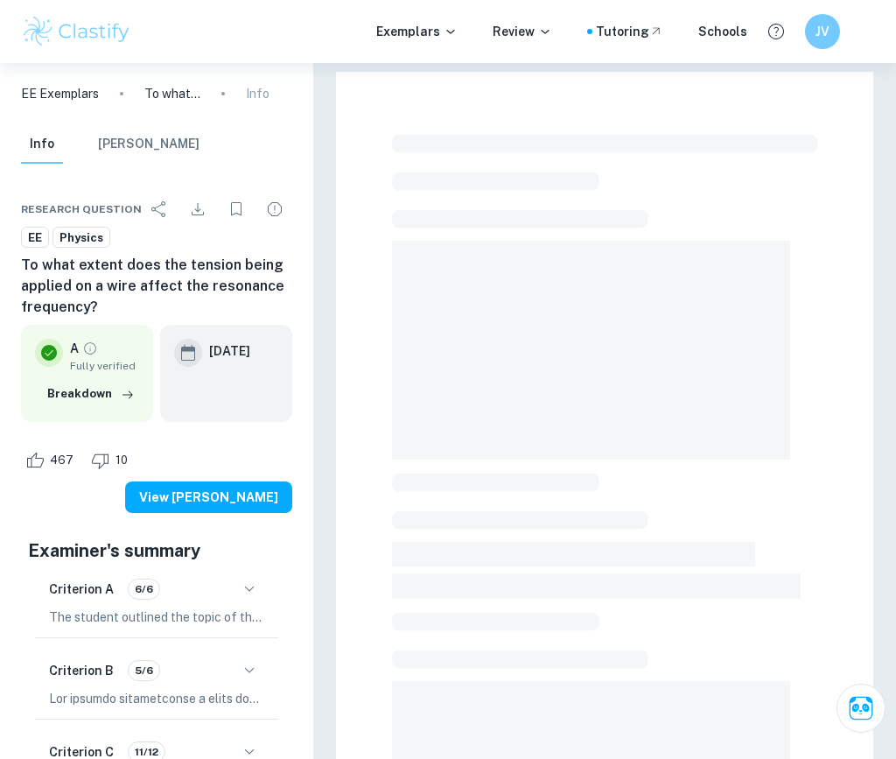
scroll to position [82, 0]
